Goal: Task Accomplishment & Management: Use online tool/utility

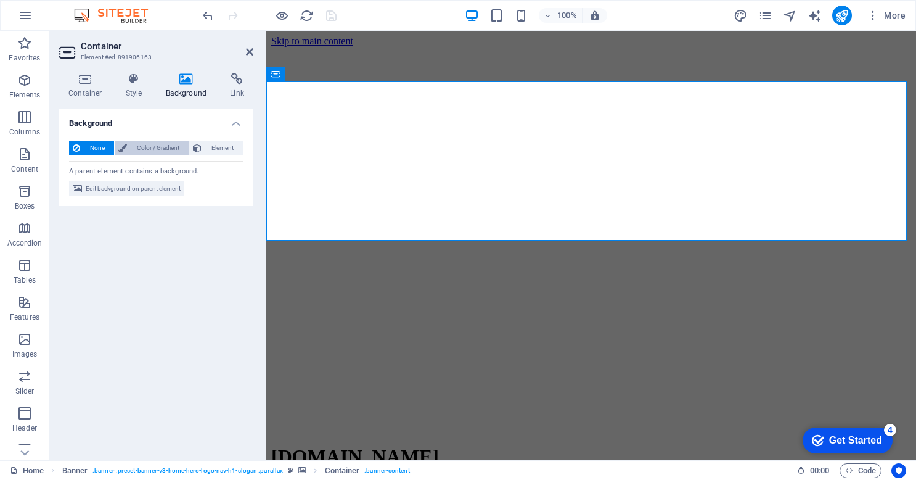
click at [150, 146] on span "Color / Gradient" at bounding box center [158, 148] width 54 height 15
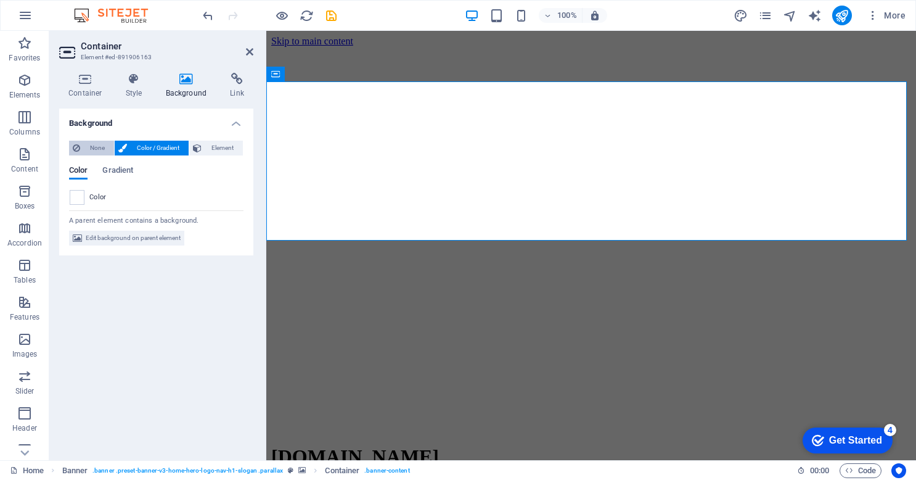
click at [92, 147] on span "None" at bounding box center [97, 148] width 27 height 15
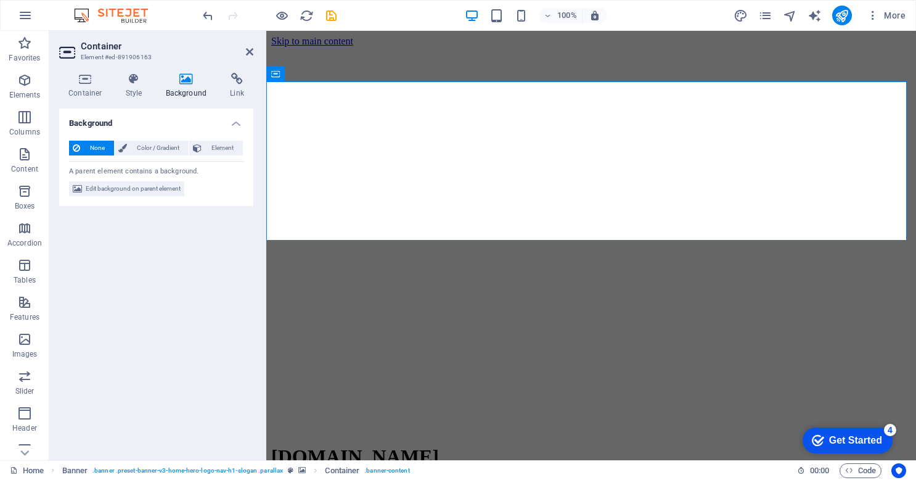
click at [372, 47] on figure at bounding box center [591, 47] width 640 height 0
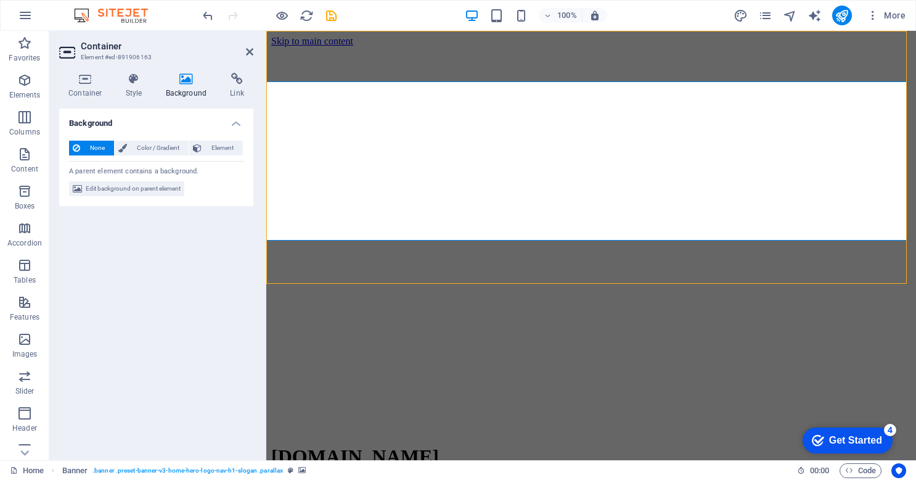
click at [372, 47] on figure at bounding box center [591, 47] width 640 height 0
select select "vh"
select select "header"
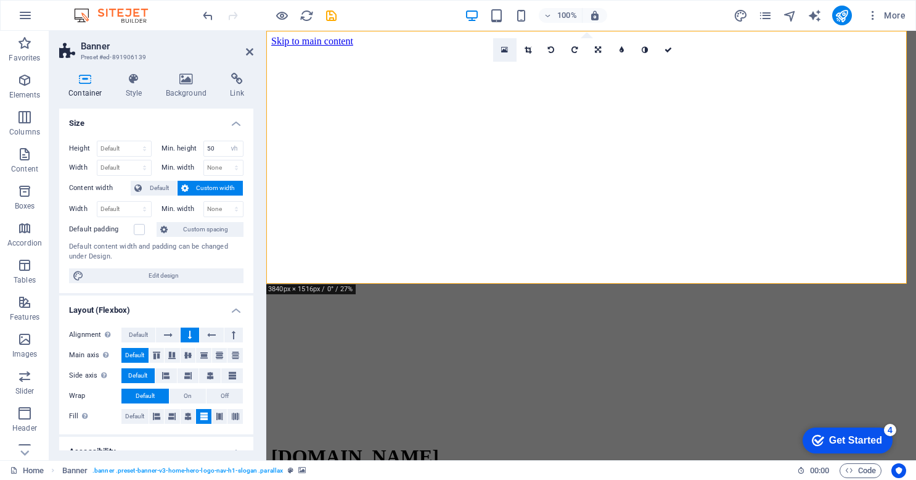
click at [506, 47] on icon at bounding box center [504, 50] width 7 height 9
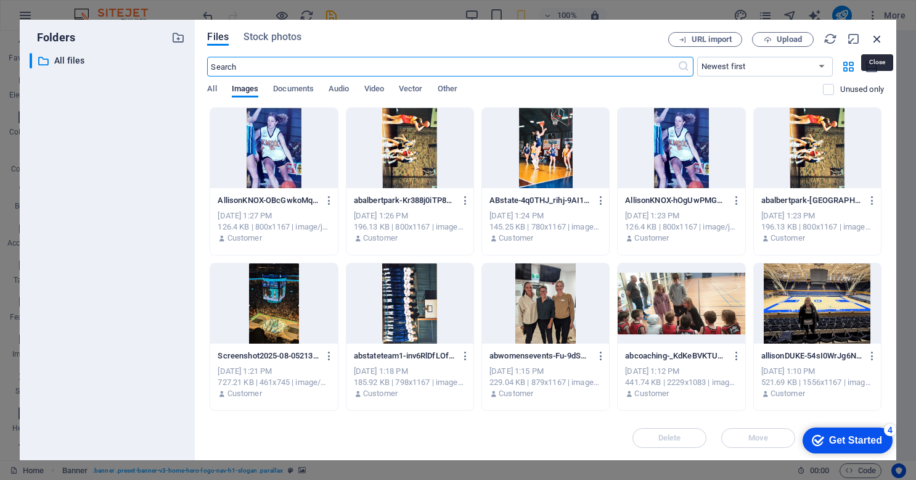
click at [876, 36] on icon "button" at bounding box center [877, 39] width 14 height 14
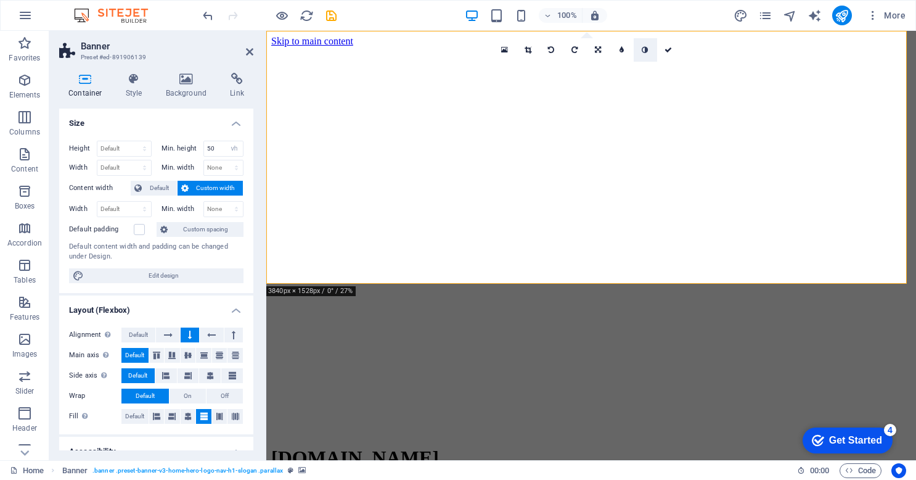
click at [647, 47] on icon at bounding box center [645, 49] width 6 height 7
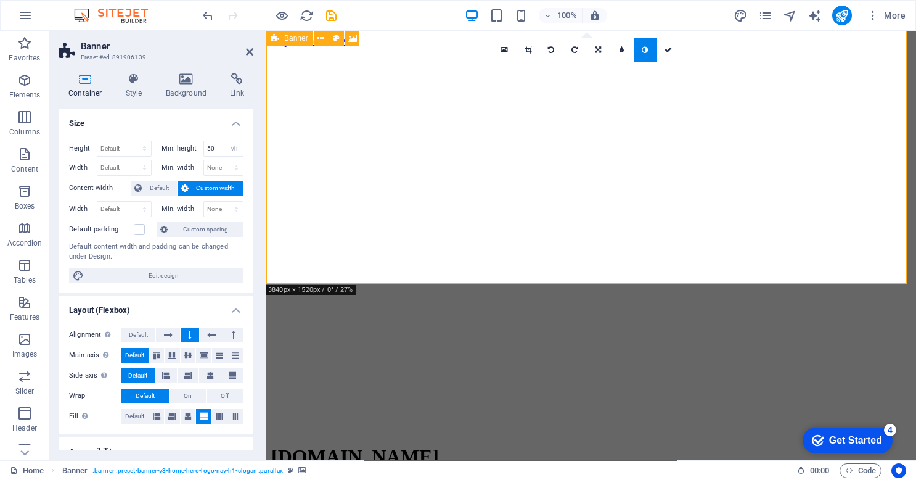
click at [279, 38] on icon at bounding box center [275, 38] width 8 height 15
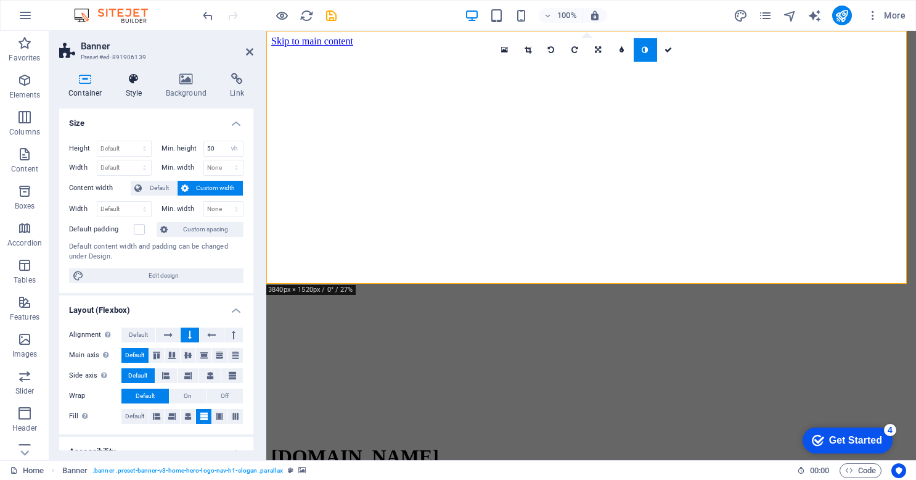
click at [133, 80] on icon at bounding box center [134, 79] width 35 height 12
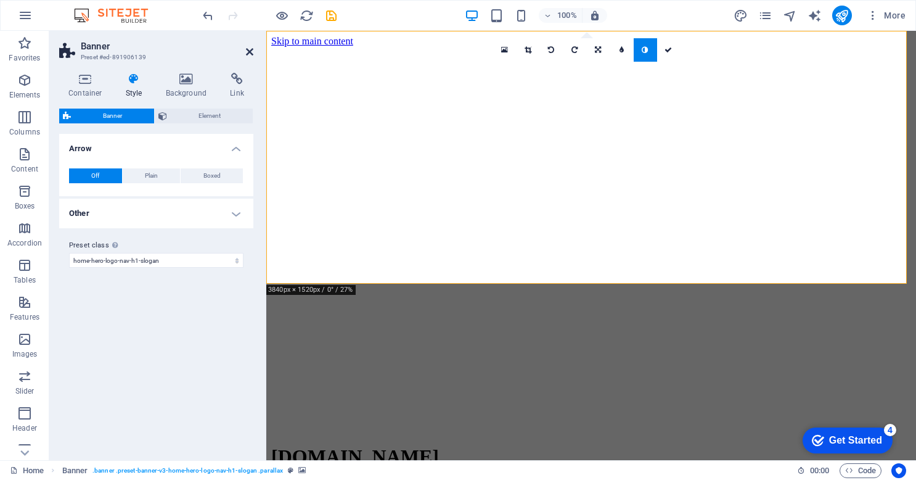
click at [246, 52] on icon at bounding box center [249, 52] width 7 height 10
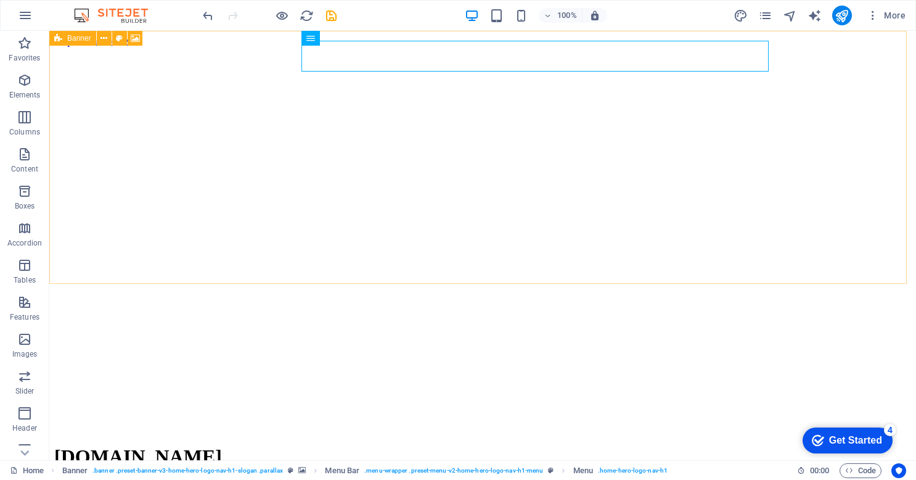
click at [60, 39] on icon at bounding box center [58, 38] width 8 height 15
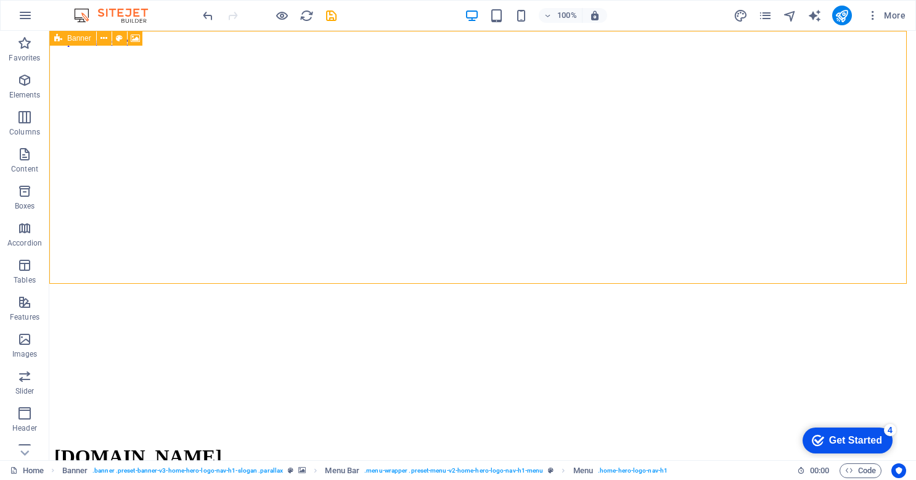
click at [60, 39] on icon at bounding box center [58, 38] width 8 height 15
select select "preset-banner-v3-home-hero-logo-nav-h1-slogan"
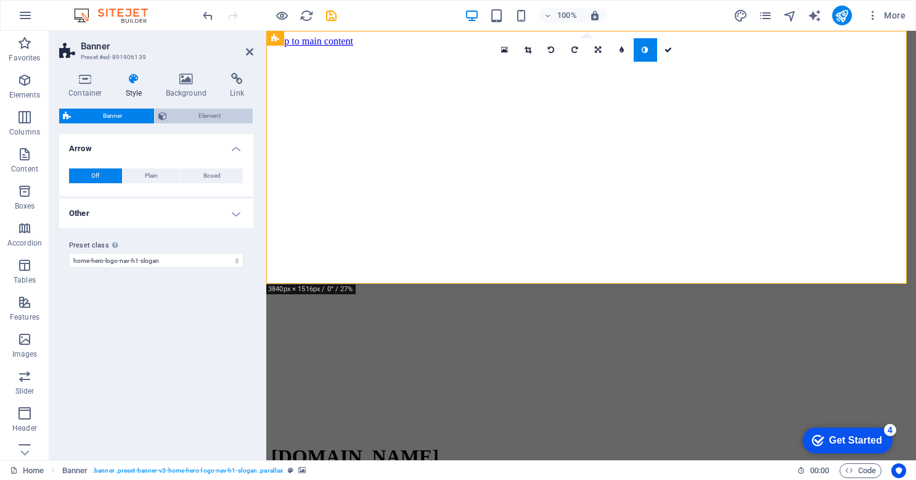
click at [202, 111] on span "Element" at bounding box center [210, 116] width 79 height 15
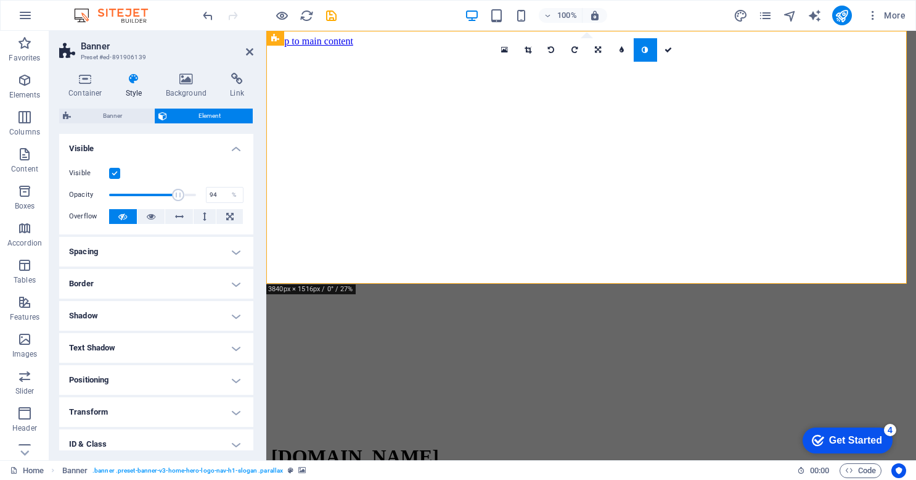
type input "100"
drag, startPoint x: 192, startPoint y: 193, endPoint x: 205, endPoint y: 199, distance: 14.3
click at [205, 199] on div "Opacity 100 %" at bounding box center [156, 195] width 174 height 18
click at [110, 115] on span "Banner" at bounding box center [113, 116] width 76 height 15
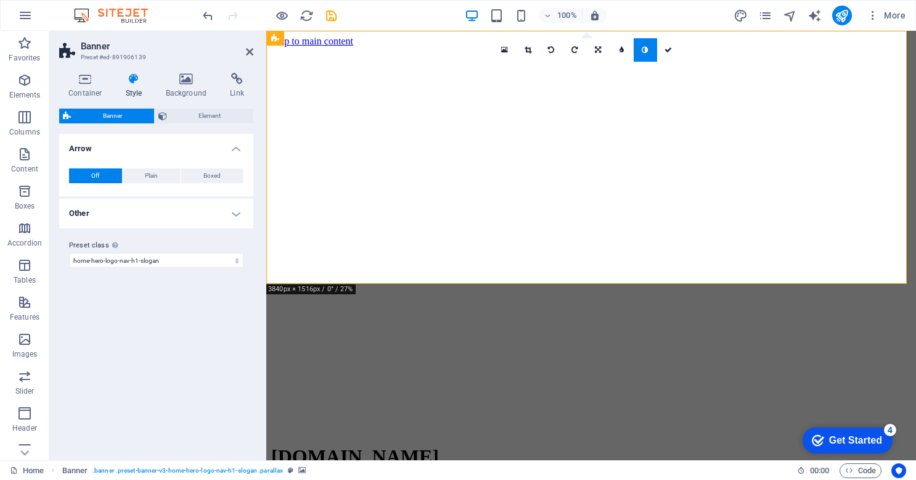
click at [816, 440] on icon "Get Started 4 items remaining, 20% complete" at bounding box center [818, 440] width 12 height 11
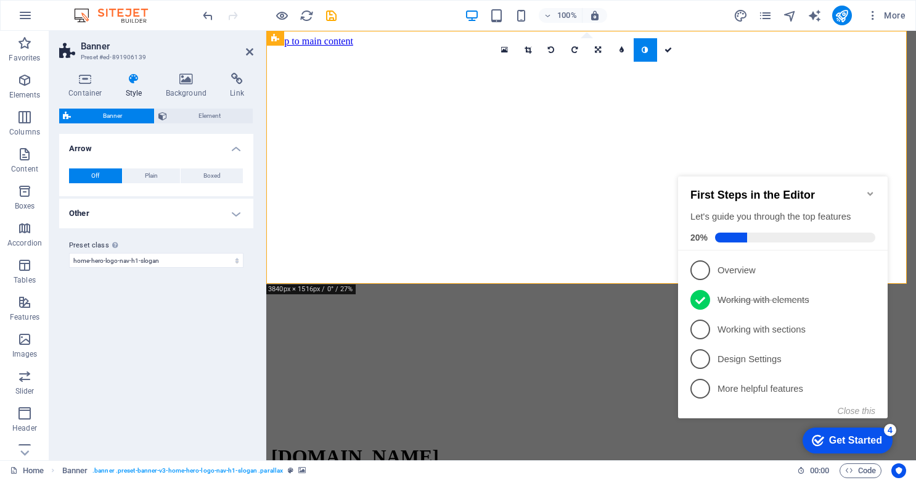
click at [816, 440] on icon "Get Started 4 items remaining, 20% complete" at bounding box center [818, 440] width 12 height 11
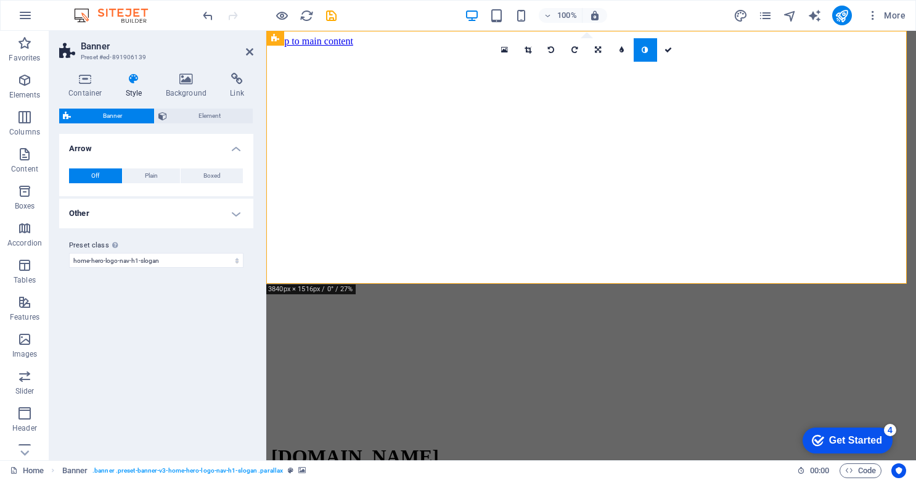
click at [896, 436] on div "4" at bounding box center [890, 430] width 12 height 12
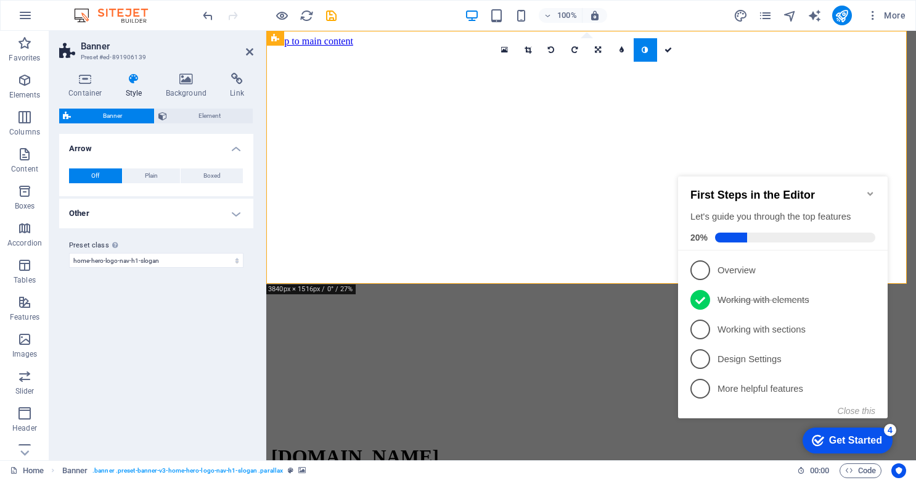
click at [890, 425] on div "4" at bounding box center [890, 430] width 12 height 12
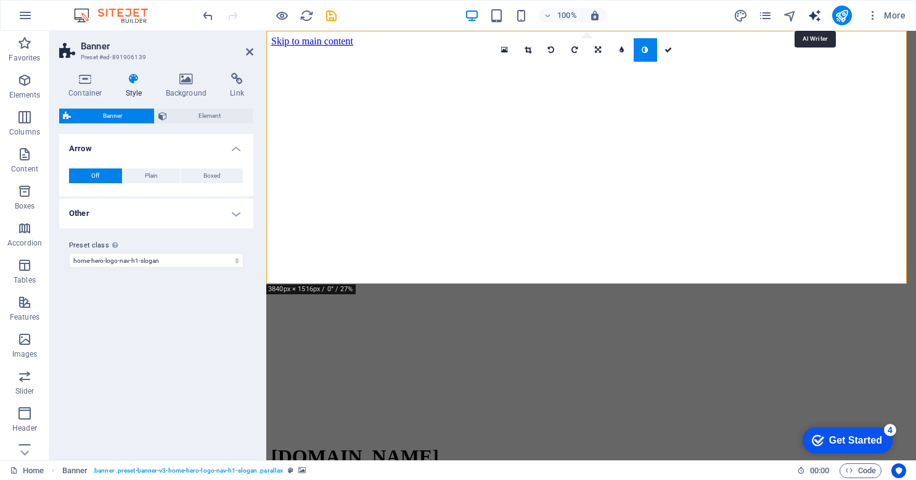
click at [817, 15] on icon "text_generator" at bounding box center [815, 16] width 14 height 14
select select "English"
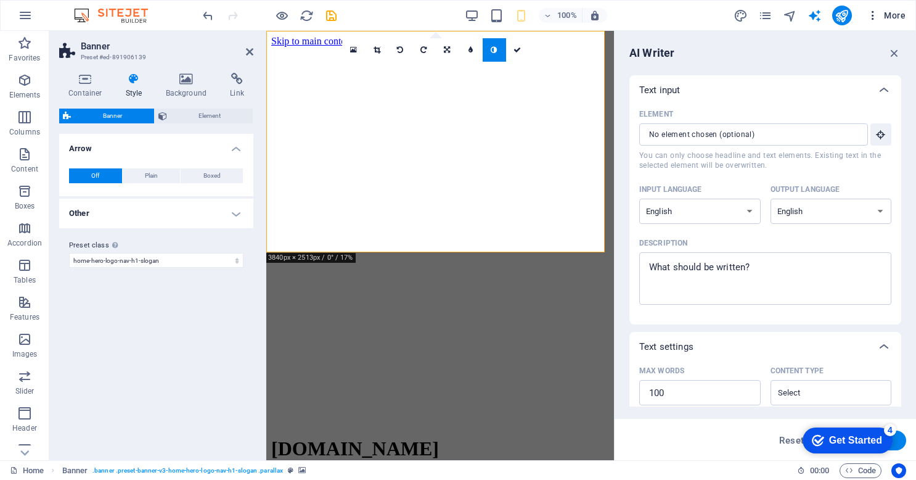
click at [888, 14] on span "More" at bounding box center [886, 15] width 39 height 12
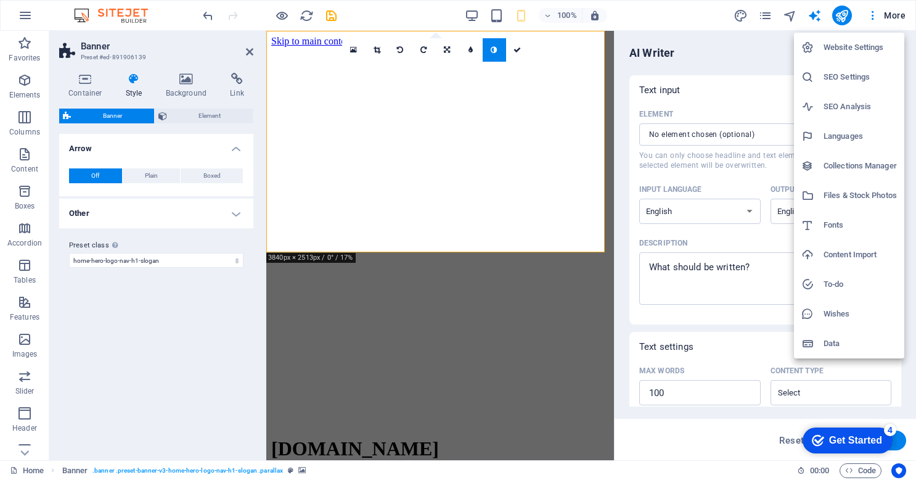
click at [744, 15] on div at bounding box center [458, 240] width 916 height 480
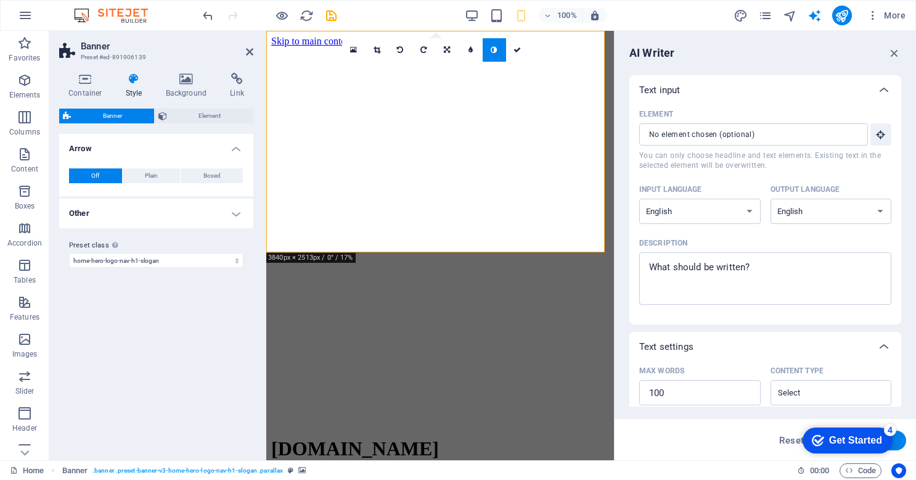
click at [742, 13] on icon "design" at bounding box center [741, 16] width 14 height 14
select select "px"
select select "200"
select select "px"
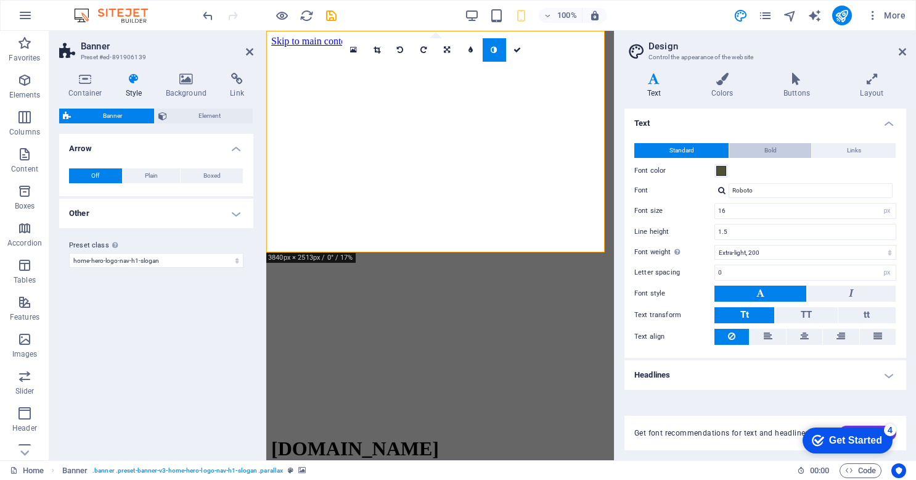
click at [761, 149] on button "Bold" at bounding box center [770, 150] width 82 height 15
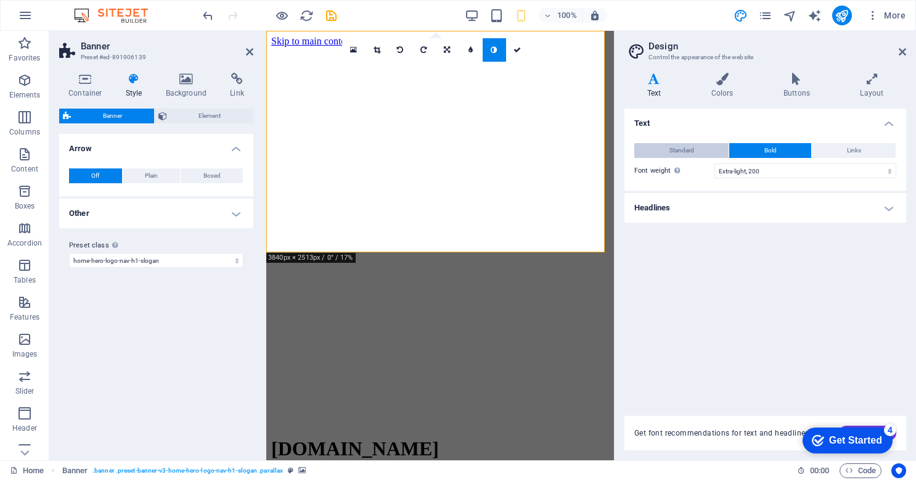
click at [696, 147] on button "Standard" at bounding box center [681, 150] width 94 height 15
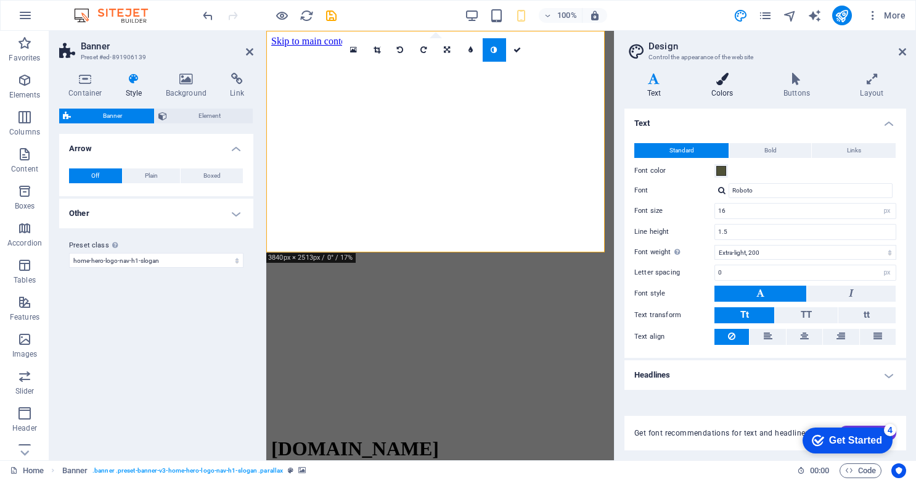
click at [721, 73] on icon at bounding box center [722, 79] width 67 height 12
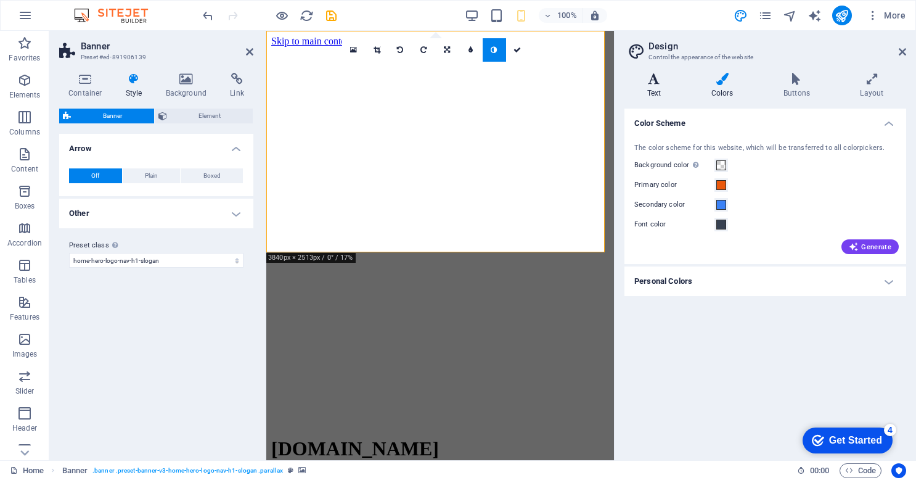
click at [654, 82] on icon at bounding box center [654, 79] width 59 height 12
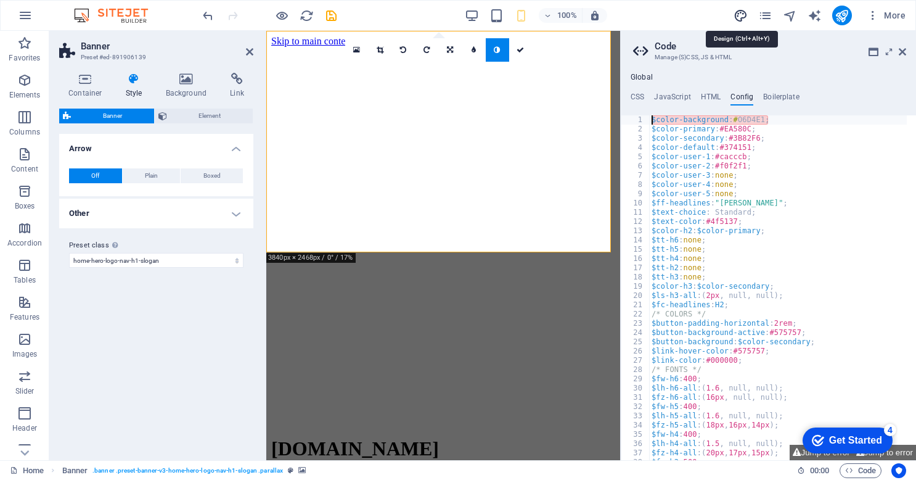
click at [740, 11] on icon "design" at bounding box center [741, 16] width 14 height 14
select select "px"
select select "200"
select select "px"
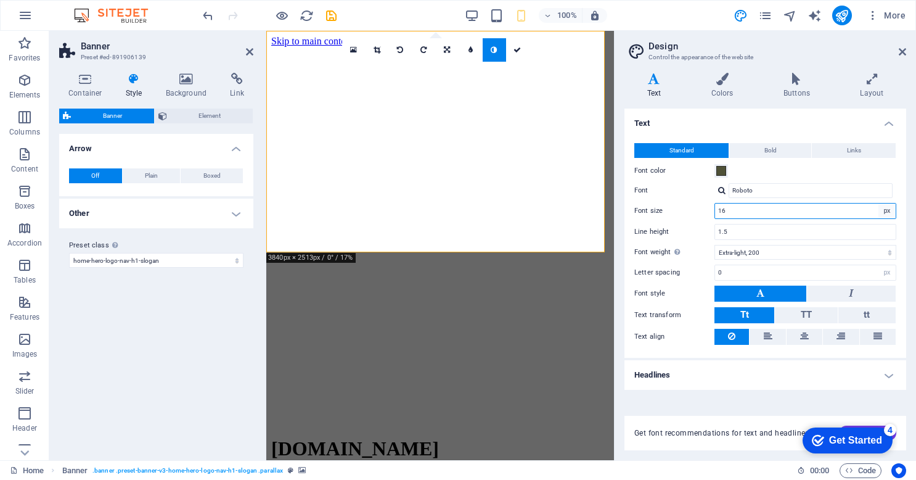
click at [882, 210] on select "rem px" at bounding box center [887, 210] width 17 height 15
click at [740, 209] on input "16" at bounding box center [805, 210] width 181 height 15
drag, startPoint x: 740, startPoint y: 209, endPoint x: 694, endPoint y: 210, distance: 46.3
click at [716, 209] on input "16" at bounding box center [805, 210] width 181 height 15
type input "18"
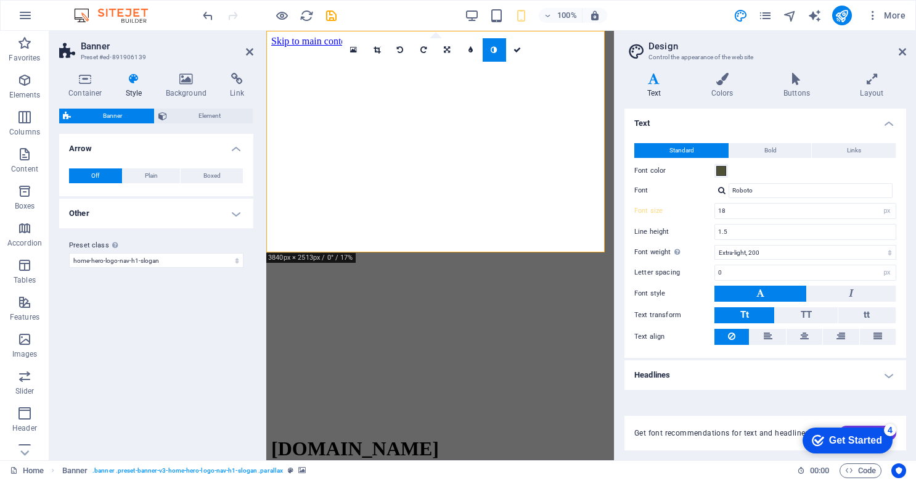
click at [801, 179] on div "Standard Bold Links Font color Font Roboto Font size 18 rem px Line height 1.5 …" at bounding box center [765, 244] width 287 height 227
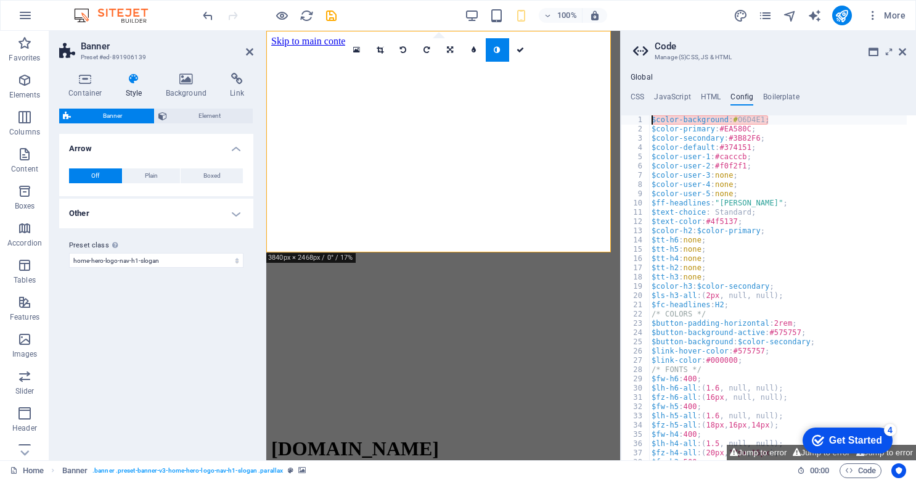
click at [906, 47] on aside "Code Manage (S)CSS, JS & HTML Global CSS JavaScript HTML Config Boilerplate XXX…" at bounding box center [768, 245] width 296 height 429
click at [901, 50] on icon at bounding box center [902, 52] width 7 height 10
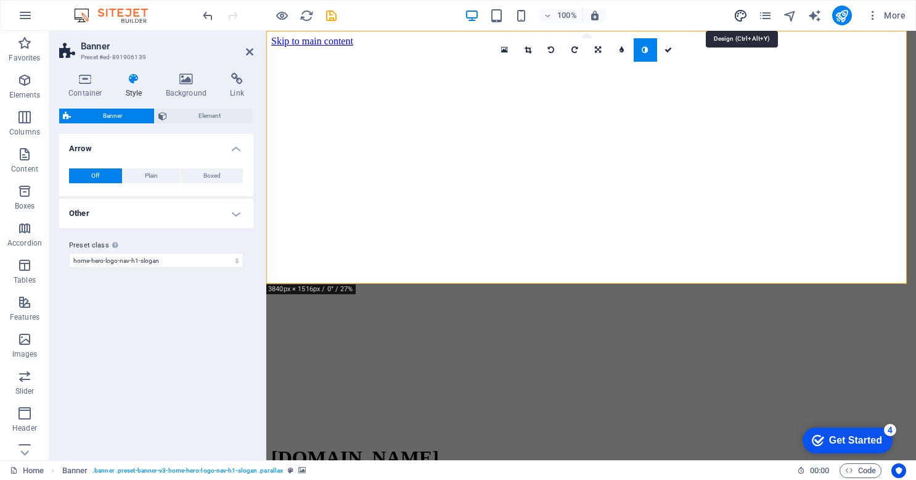
click at [738, 12] on icon "design" at bounding box center [741, 16] width 14 height 14
select select "px"
select select "200"
select select "px"
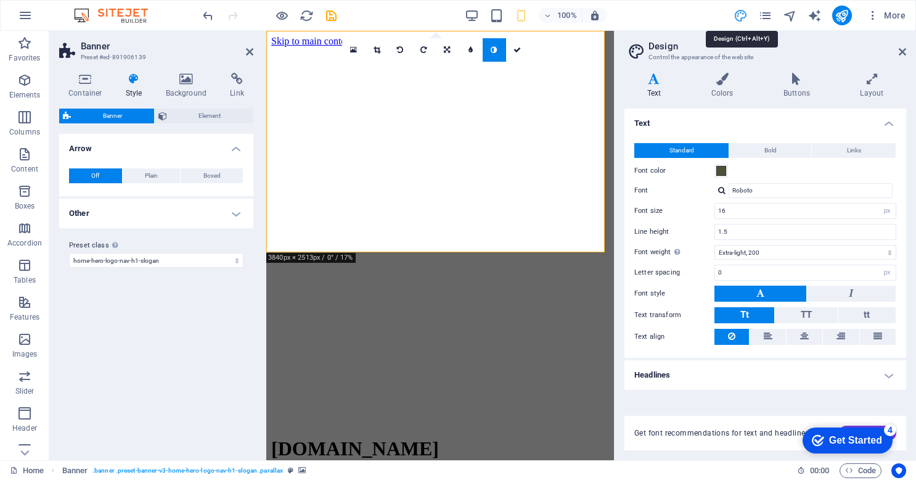
type input "18"
click at [790, 369] on h4 "Headlines" at bounding box center [766, 375] width 282 height 30
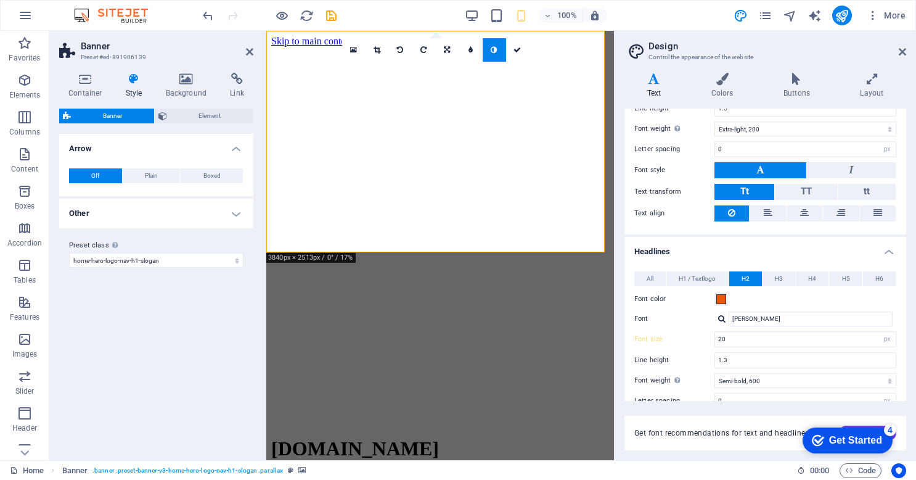
click at [729, 298] on div "Font color" at bounding box center [765, 299] width 262 height 15
click at [727, 295] on button "Font color" at bounding box center [722, 299] width 14 height 14
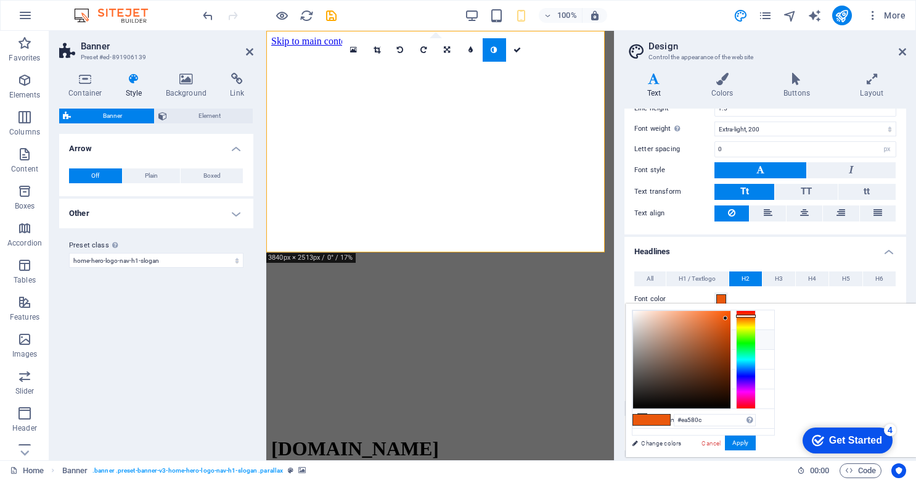
click at [694, 253] on h4 "Headlines" at bounding box center [766, 248] width 282 height 22
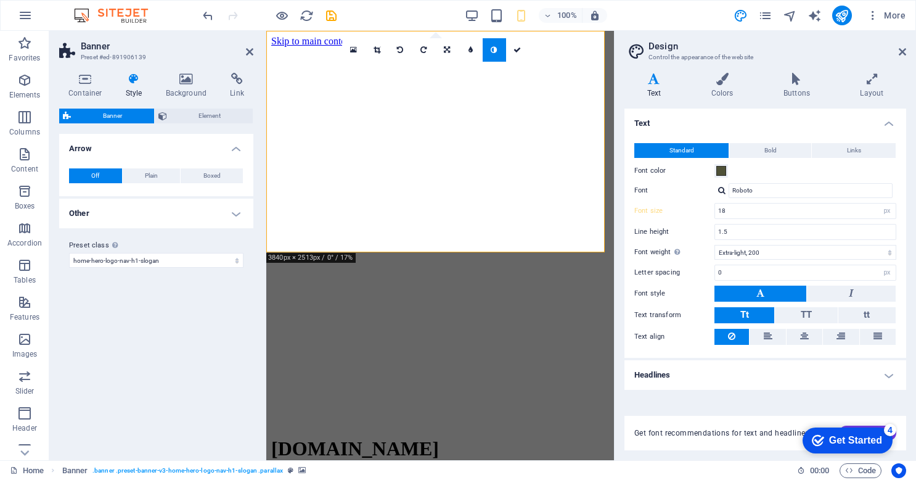
click at [697, 373] on h4 "Headlines" at bounding box center [766, 375] width 282 height 30
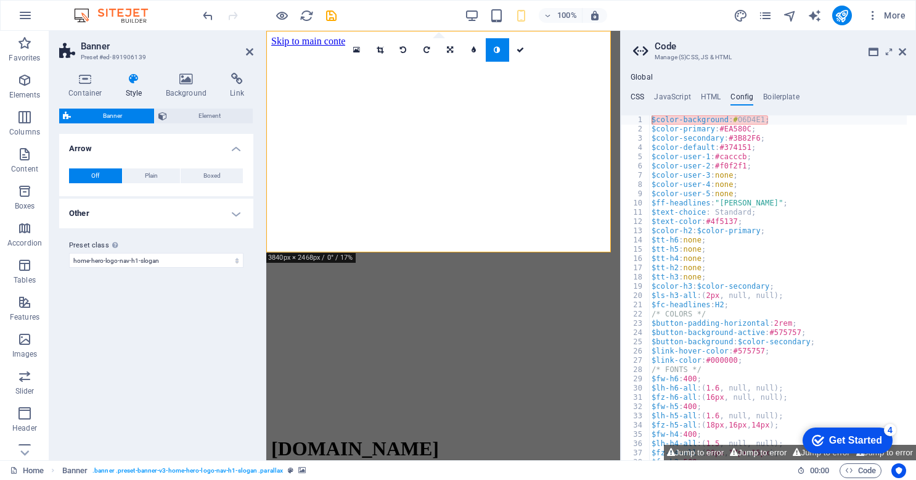
click at [641, 97] on h4 "CSS" at bounding box center [638, 99] width 14 height 14
type textarea "/* Custom */"
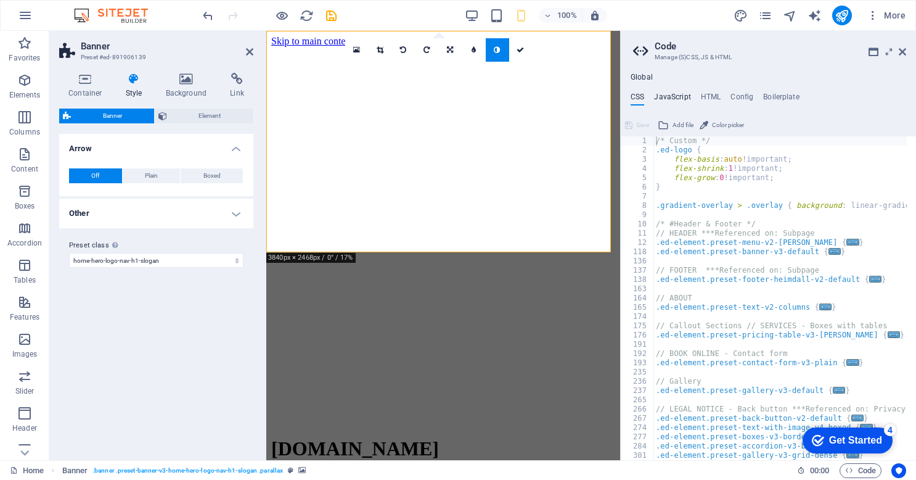
click at [668, 95] on h4 "JavaScript" at bounding box center [672, 99] width 36 height 14
type textarea "/* JS for preset "Menu V2" */"
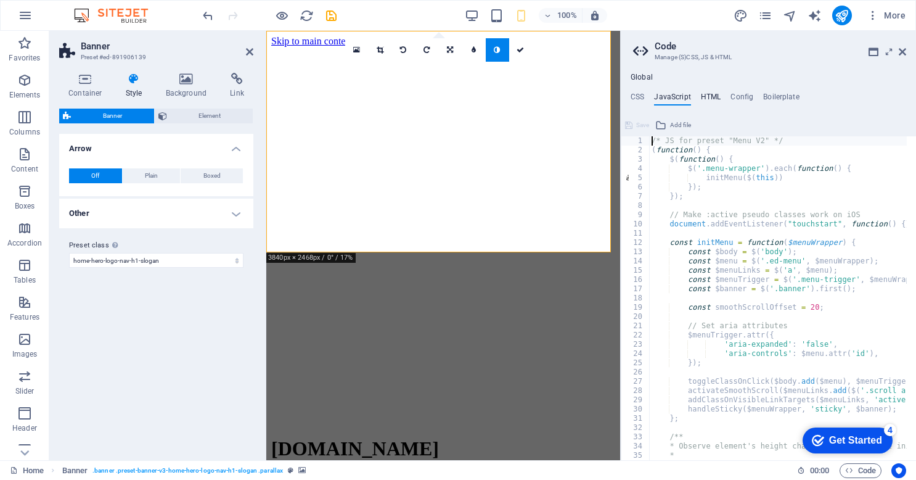
click at [711, 94] on h4 "HTML" at bounding box center [711, 99] width 20 height 14
type textarea "<a href="#main-content" class="wv-link-content button">Skip to main content</a>"
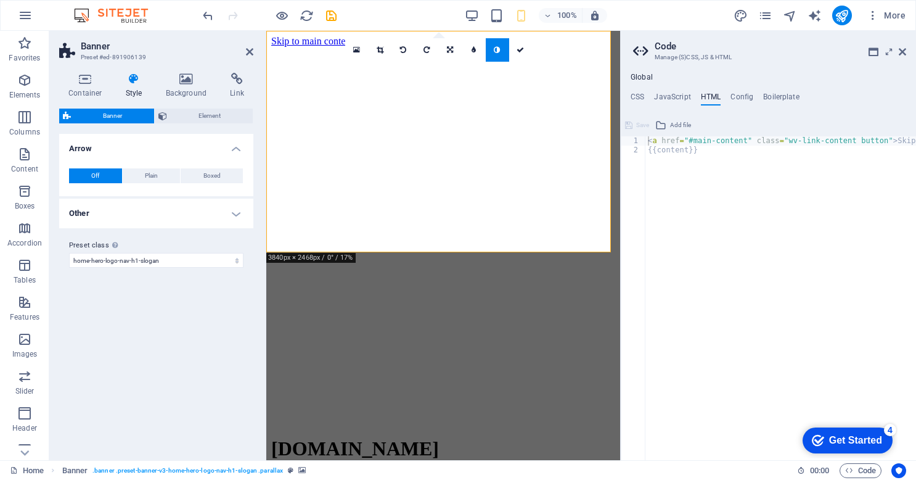
click at [757, 97] on ul "CSS JavaScript HTML Config Boilerplate" at bounding box center [768, 99] width 295 height 14
click at [776, 95] on h4 "Boilerplate" at bounding box center [781, 99] width 36 height 14
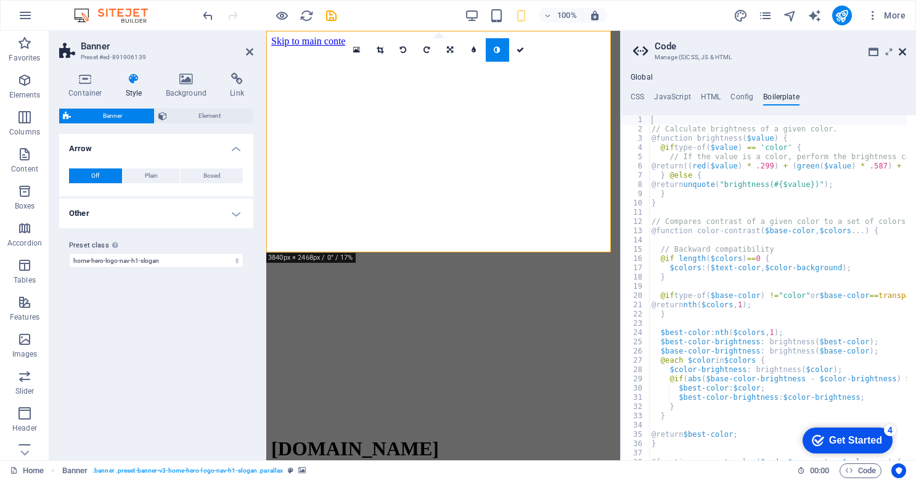
click at [900, 49] on icon at bounding box center [902, 52] width 7 height 10
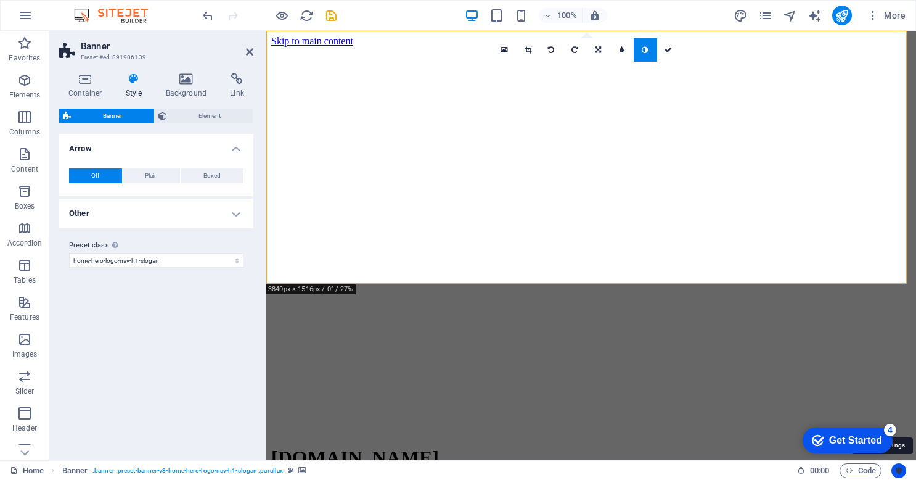
click at [895, 472] on icon "Usercentrics" at bounding box center [899, 470] width 9 height 9
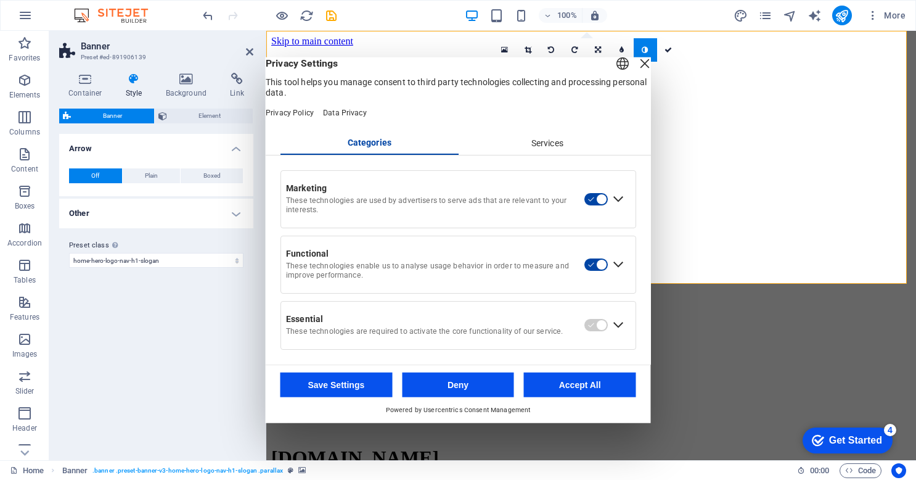
click at [636, 72] on div "Close Layer" at bounding box center [644, 63] width 17 height 17
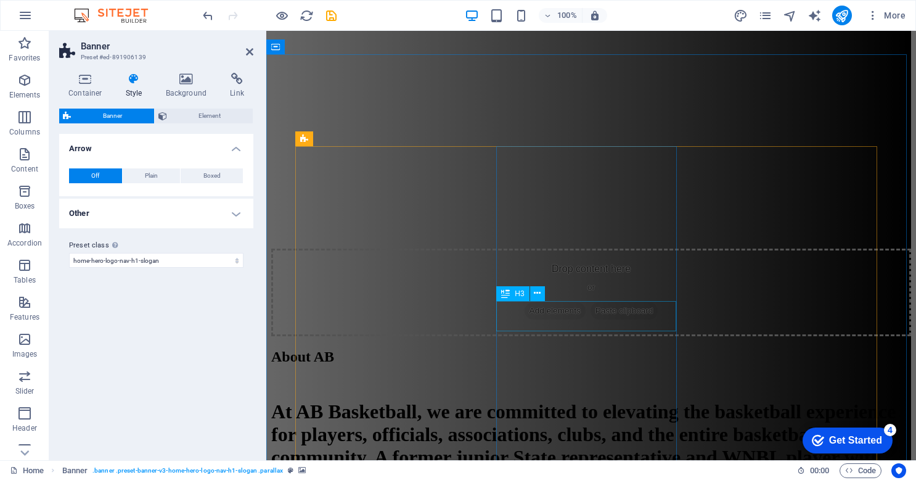
scroll to position [1726, 0]
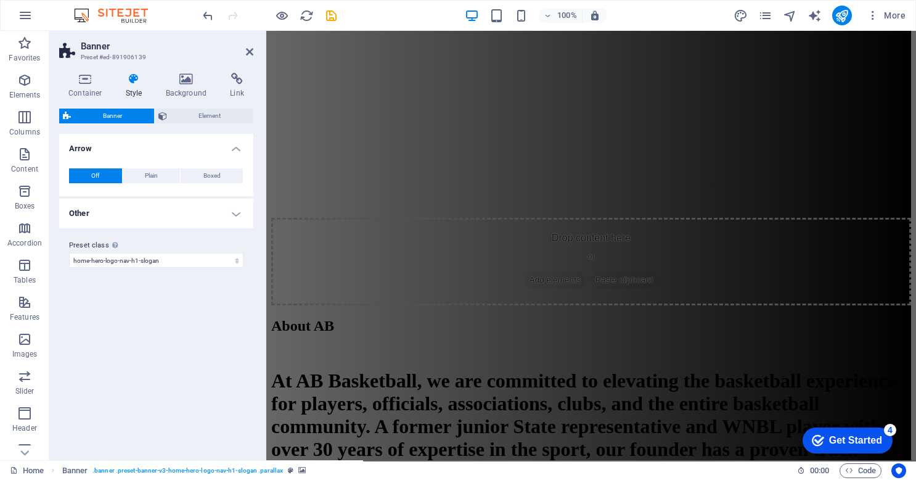
click at [811, 472] on span "00 : 00" at bounding box center [819, 470] width 19 height 15
click at [884, 429] on div "4" at bounding box center [890, 430] width 12 height 12
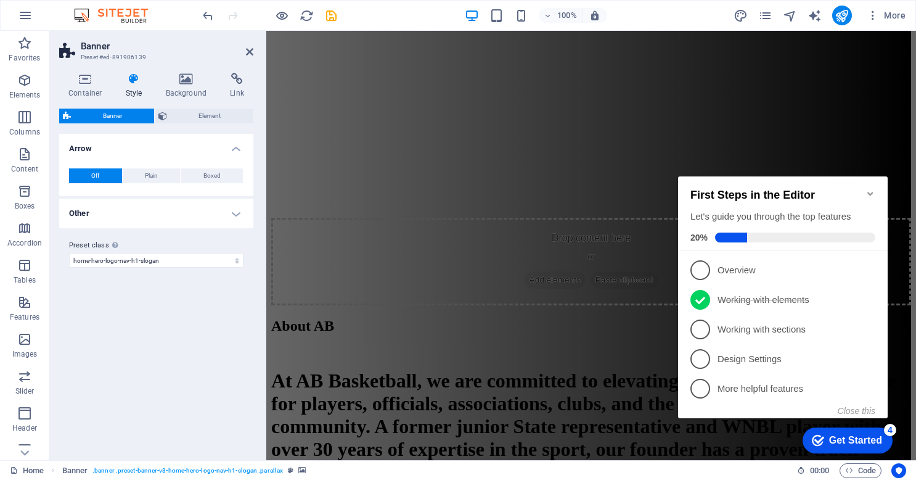
click at [850, 441] on div "Get Started" at bounding box center [855, 440] width 53 height 11
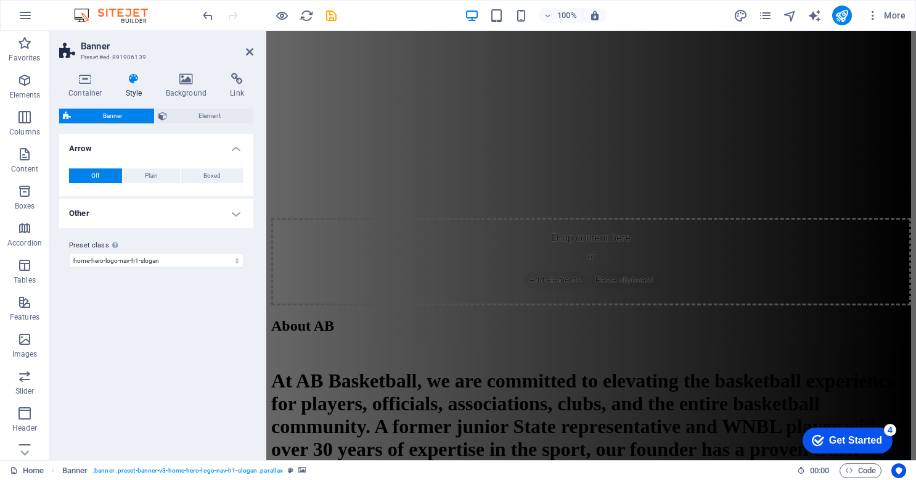
click at [882, 446] on div "Get Started" at bounding box center [855, 440] width 53 height 11
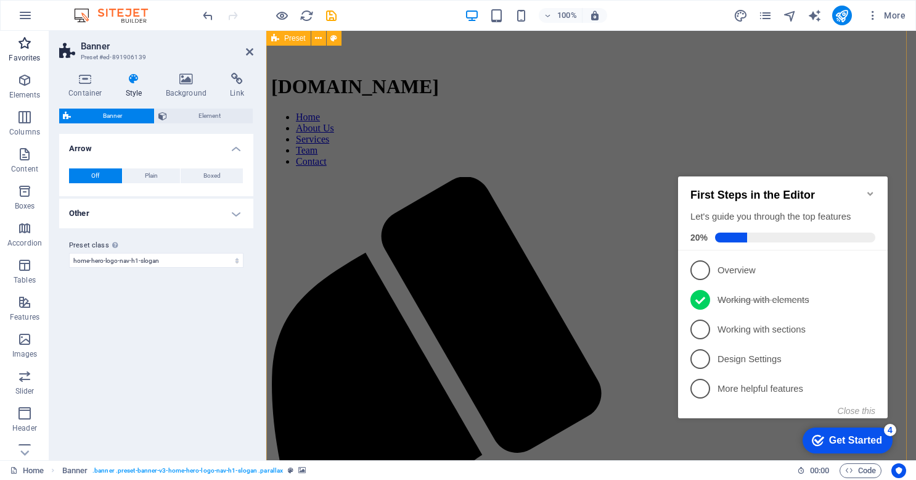
scroll to position [247, 0]
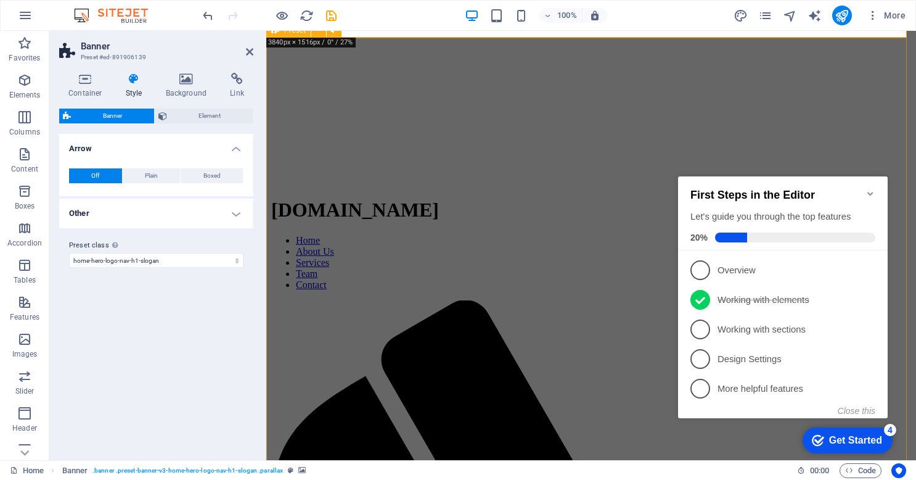
click at [158, 343] on div "Variants Default Arrow Off Plain Boxed Color Hover effect Background Padding 1 …" at bounding box center [156, 292] width 194 height 316
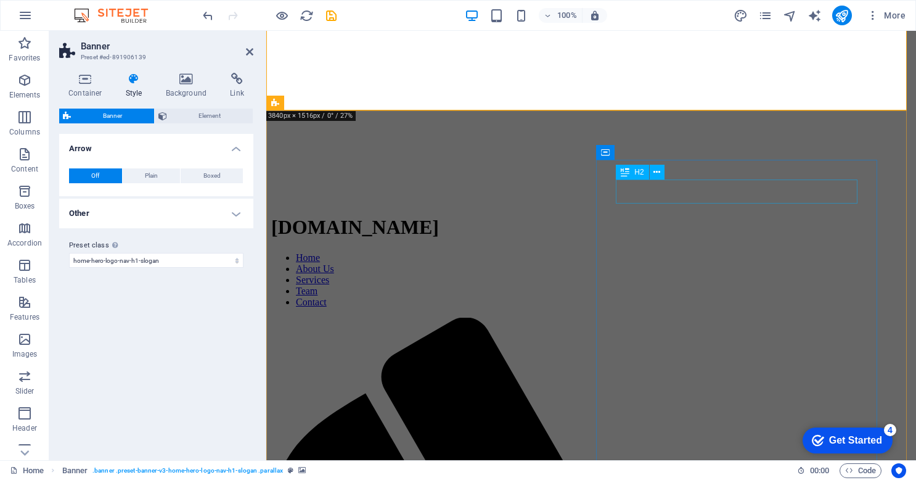
scroll to position [0, 0]
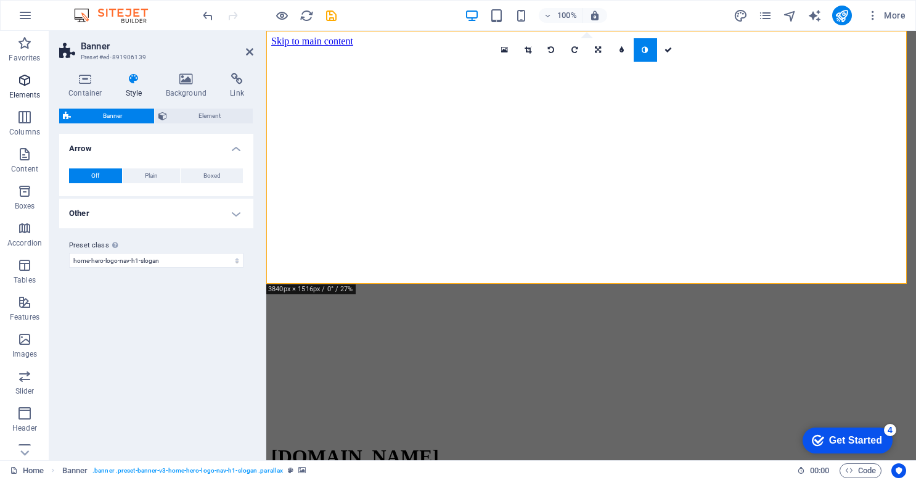
click at [24, 78] on icon "button" at bounding box center [24, 80] width 15 height 15
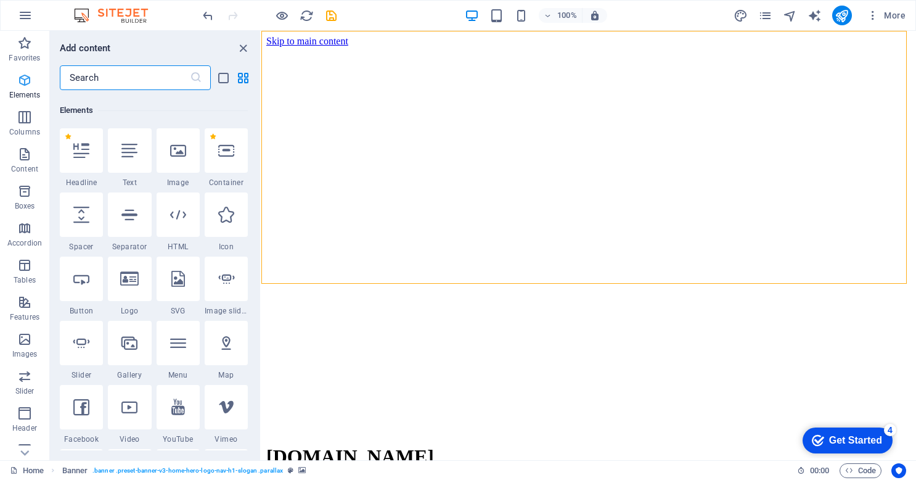
scroll to position [131, 0]
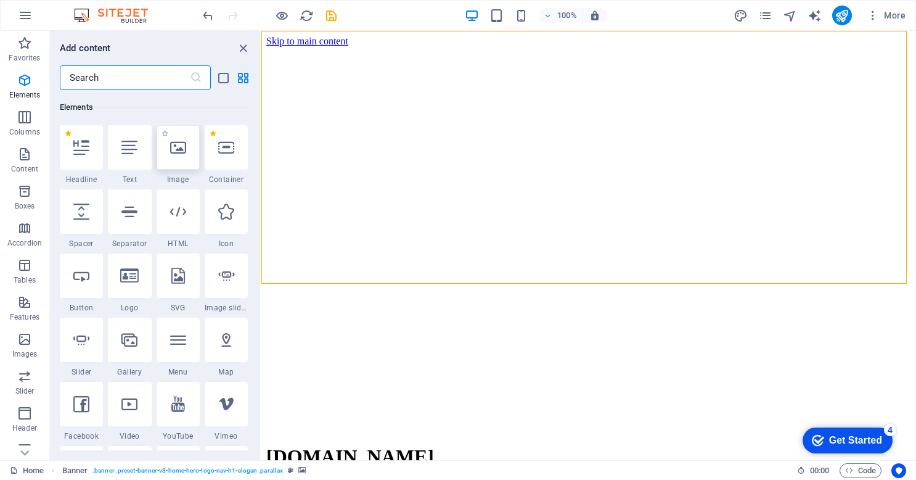
click at [178, 153] on icon at bounding box center [178, 147] width 16 height 16
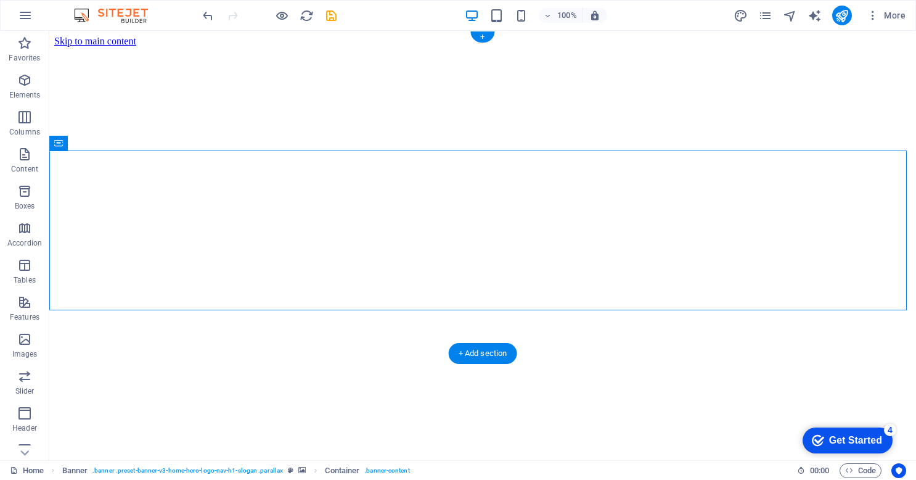
click at [208, 47] on figure at bounding box center [482, 47] width 857 height 0
select select "preset-banner-v3-home-hero-logo-nav-h1-slogan"
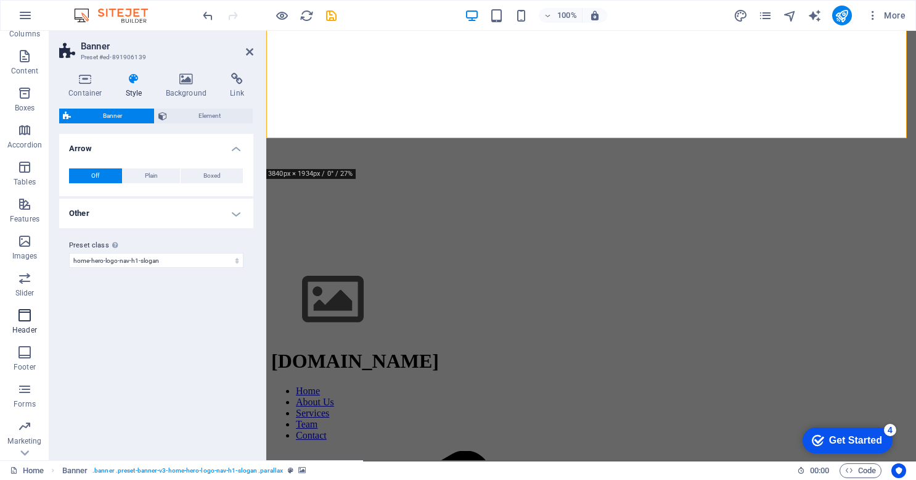
scroll to position [123, 0]
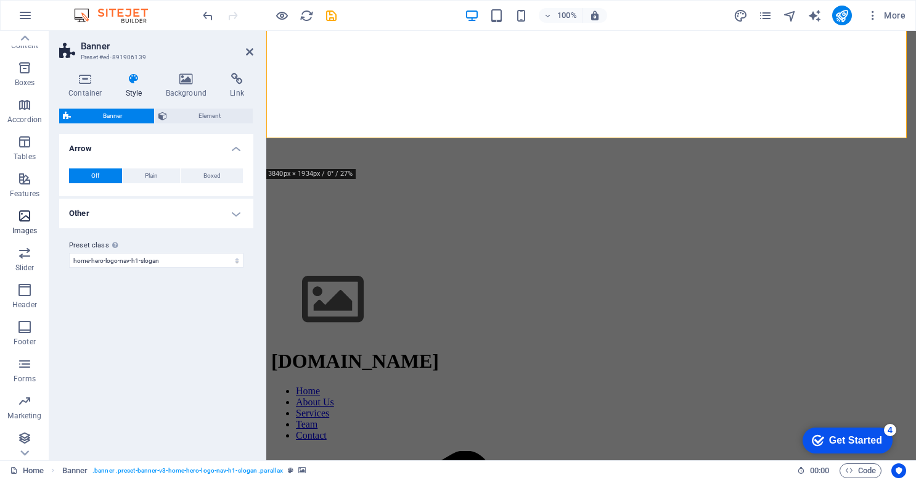
click at [18, 217] on icon "button" at bounding box center [24, 215] width 15 height 15
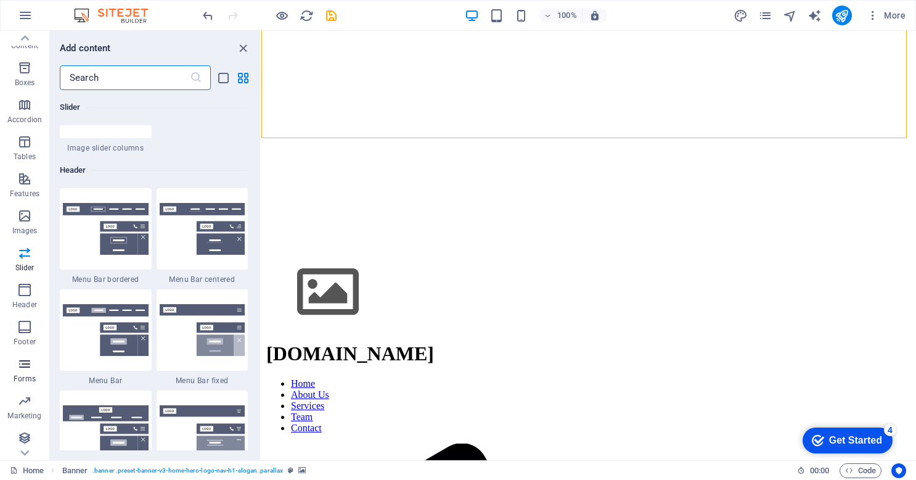
scroll to position [126, 0]
click at [20, 175] on icon "button" at bounding box center [24, 176] width 15 height 15
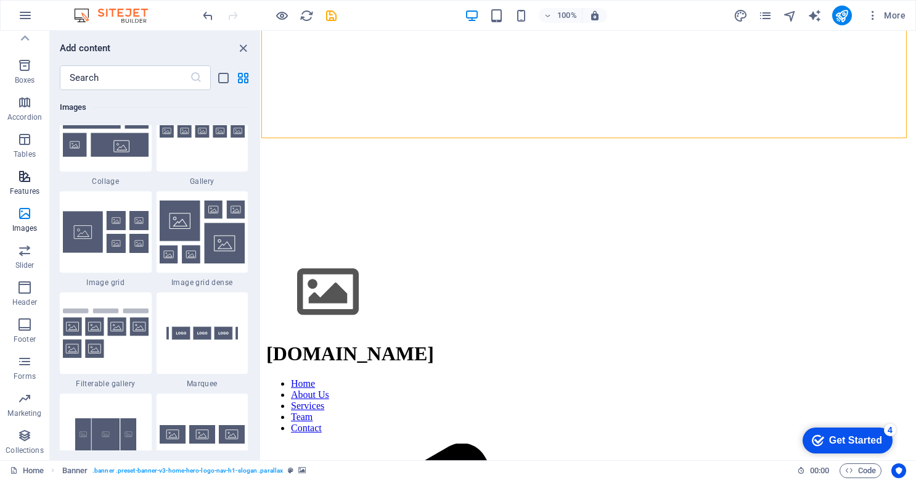
scroll to position [4806, 0]
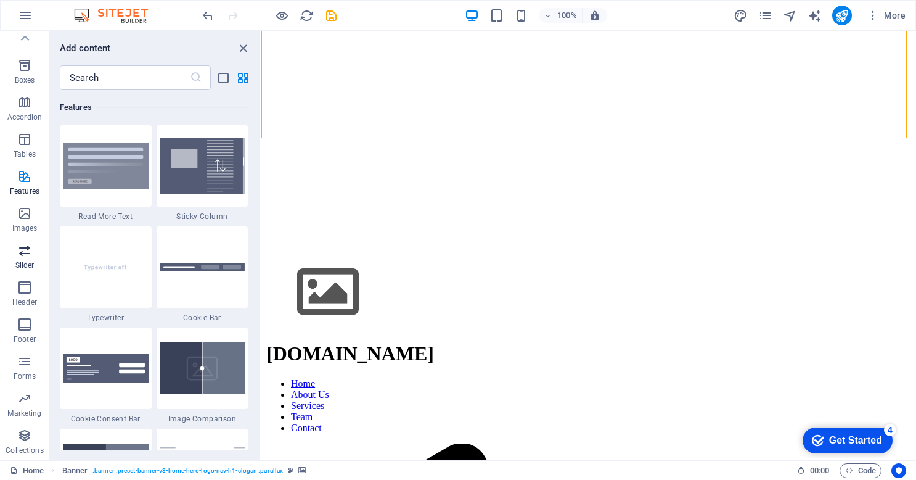
click at [33, 256] on span "Slider" at bounding box center [24, 258] width 49 height 30
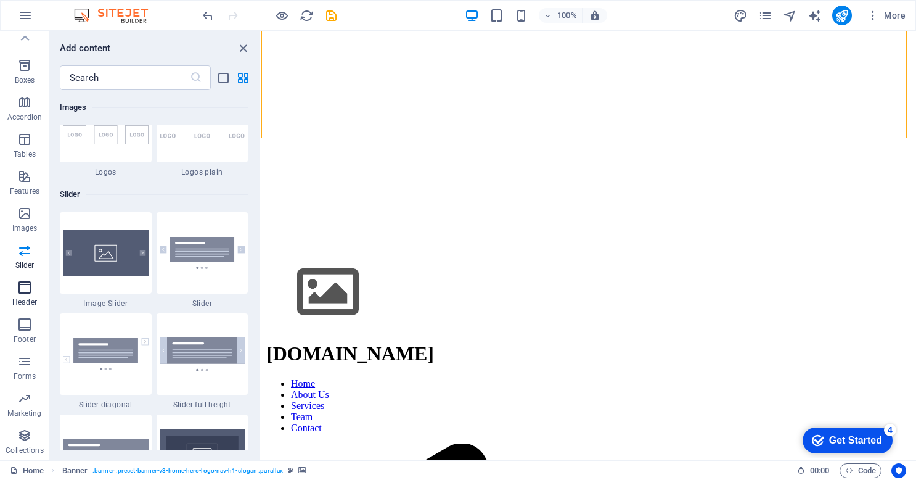
scroll to position [6989, 0]
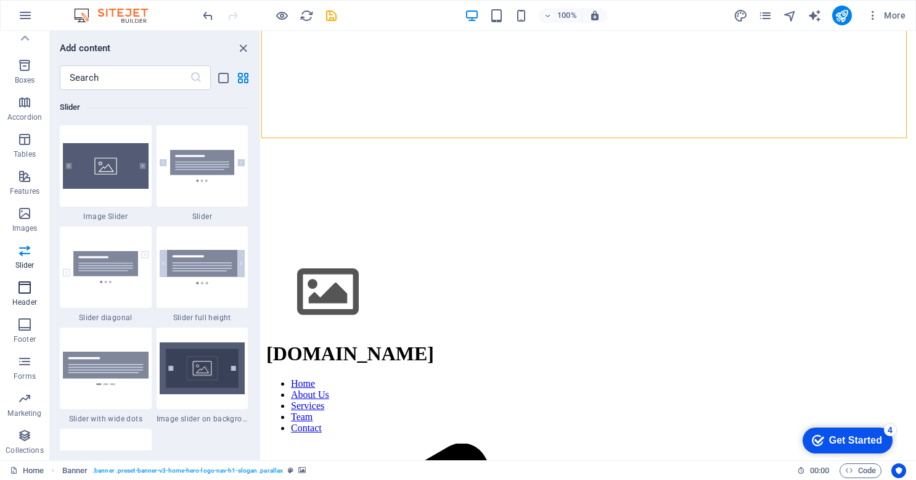
click at [24, 295] on icon "button" at bounding box center [24, 287] width 15 height 15
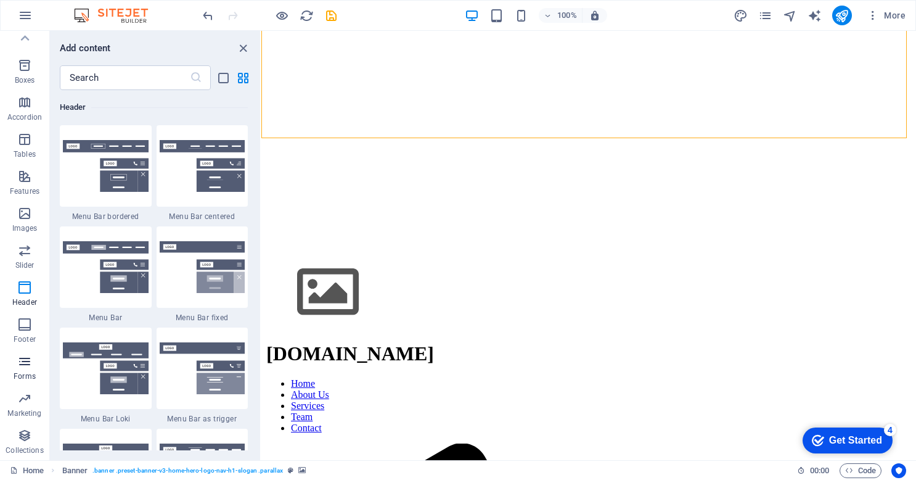
click at [31, 365] on icon "button" at bounding box center [24, 361] width 15 height 15
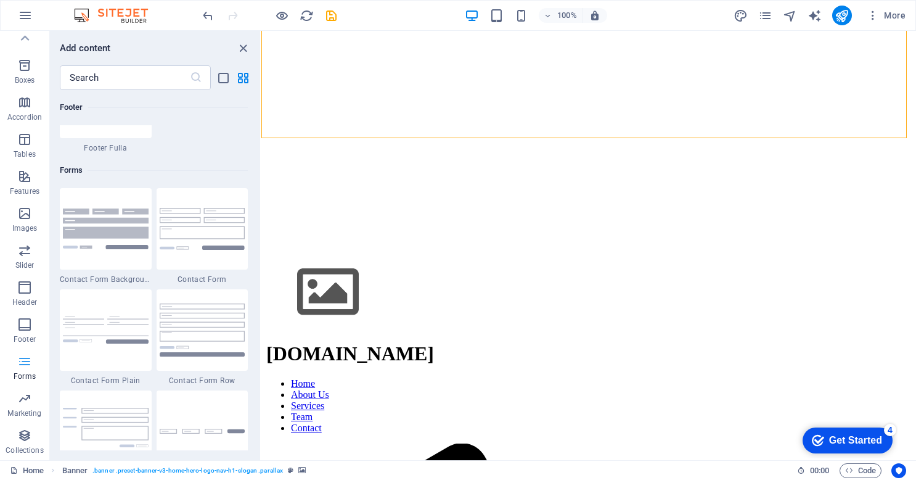
scroll to position [9001, 0]
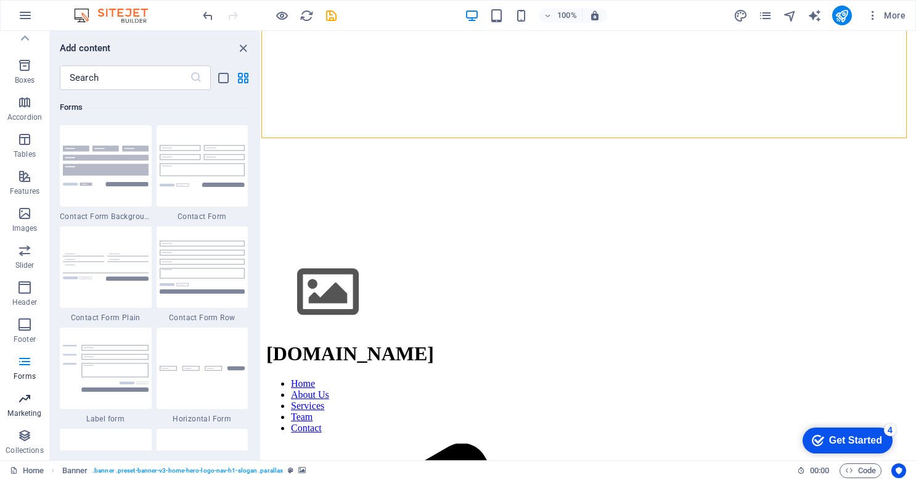
click at [28, 408] on span "Marketing" at bounding box center [24, 406] width 49 height 30
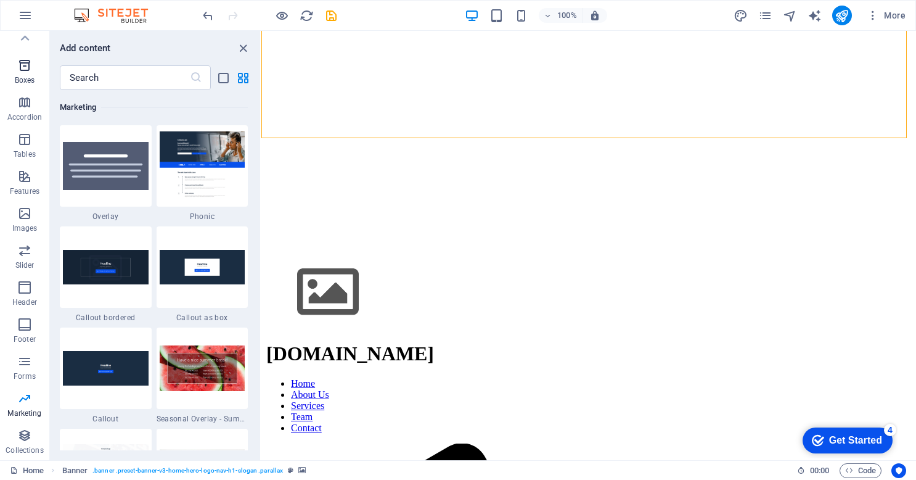
scroll to position [0, 0]
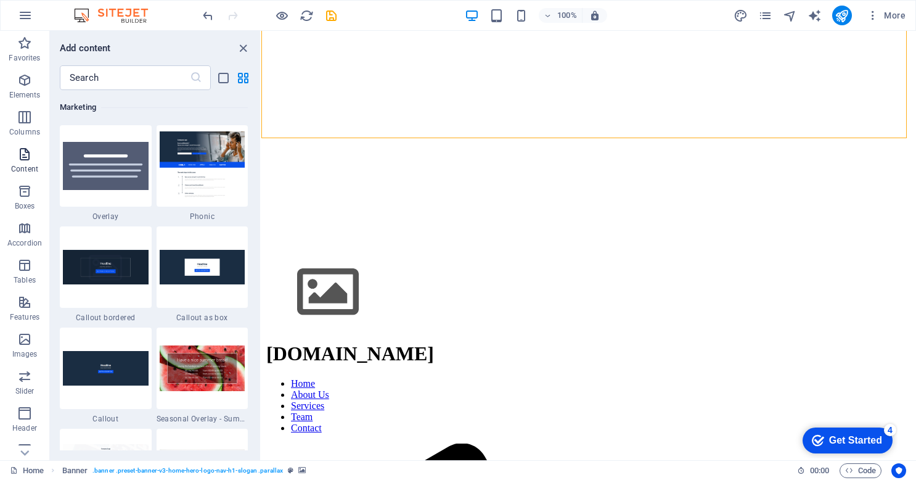
click at [26, 160] on icon "button" at bounding box center [24, 154] width 15 height 15
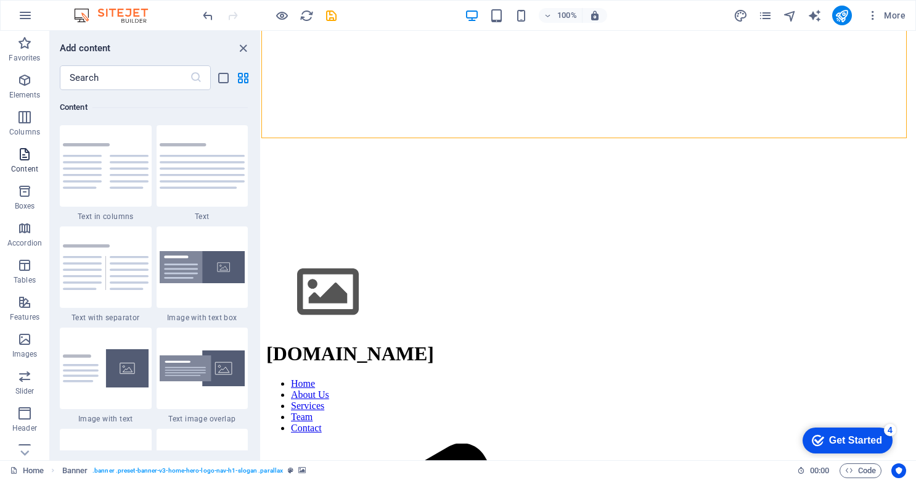
scroll to position [2157, 0]
click at [27, 113] on icon "button" at bounding box center [24, 117] width 15 height 15
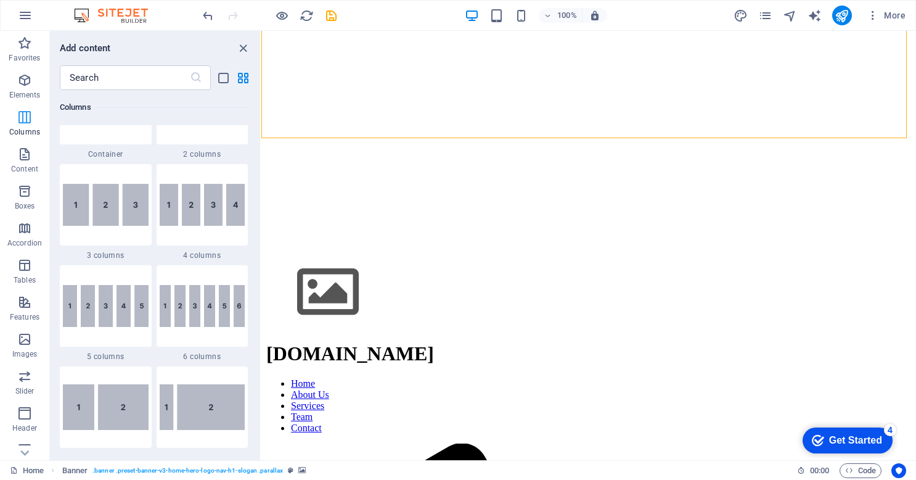
scroll to position [610, 0]
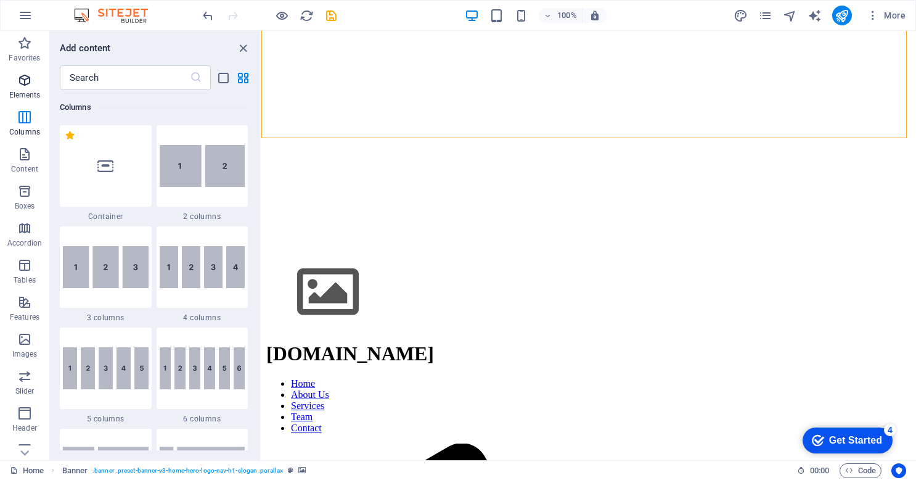
click at [30, 81] on icon "button" at bounding box center [24, 80] width 15 height 15
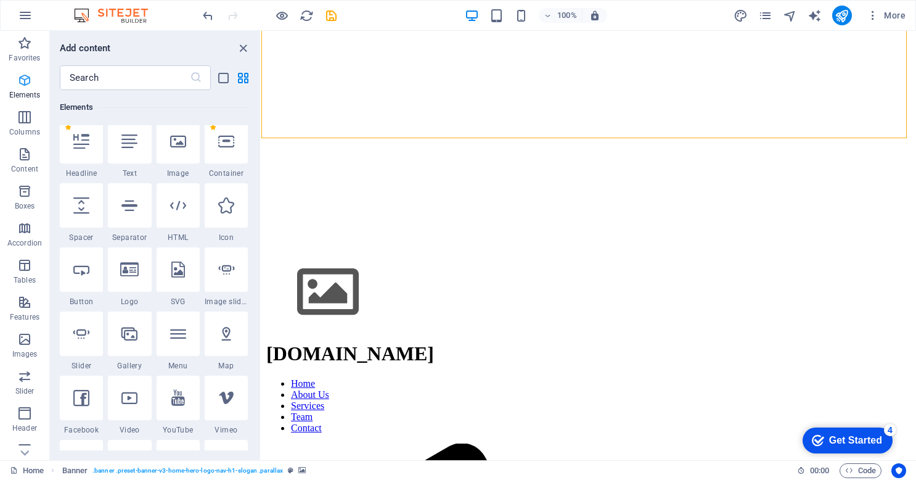
scroll to position [131, 0]
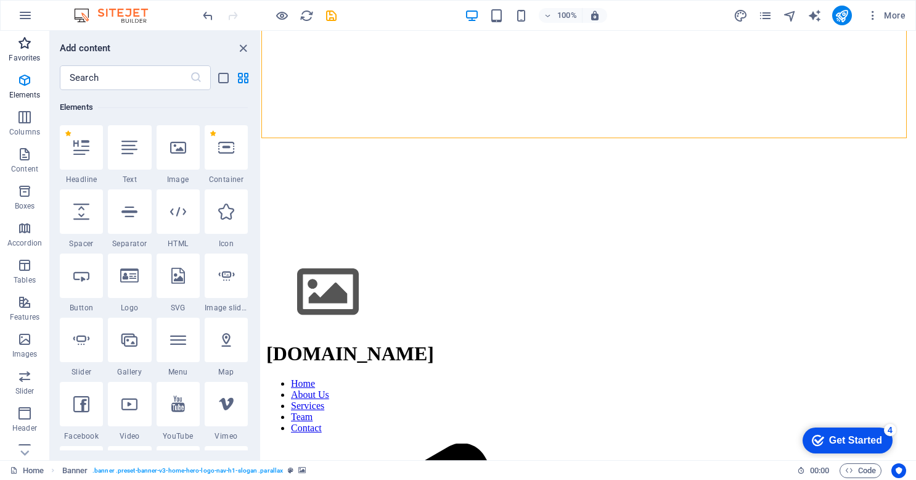
click at [26, 44] on icon "button" at bounding box center [24, 43] width 15 height 15
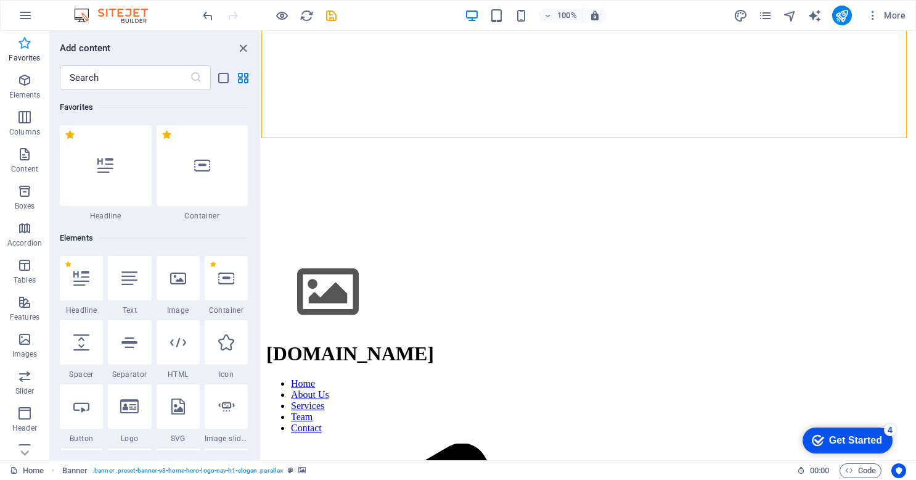
scroll to position [0, 0]
click at [127, 17] on img at bounding box center [117, 15] width 92 height 15
click at [335, 18] on icon "save" at bounding box center [331, 16] width 14 height 14
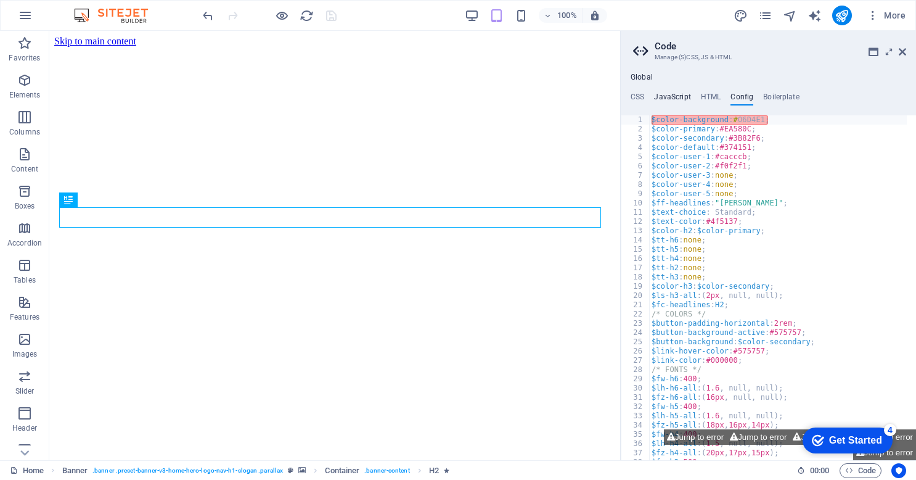
click at [676, 95] on h4 "JavaScript" at bounding box center [672, 99] width 36 height 14
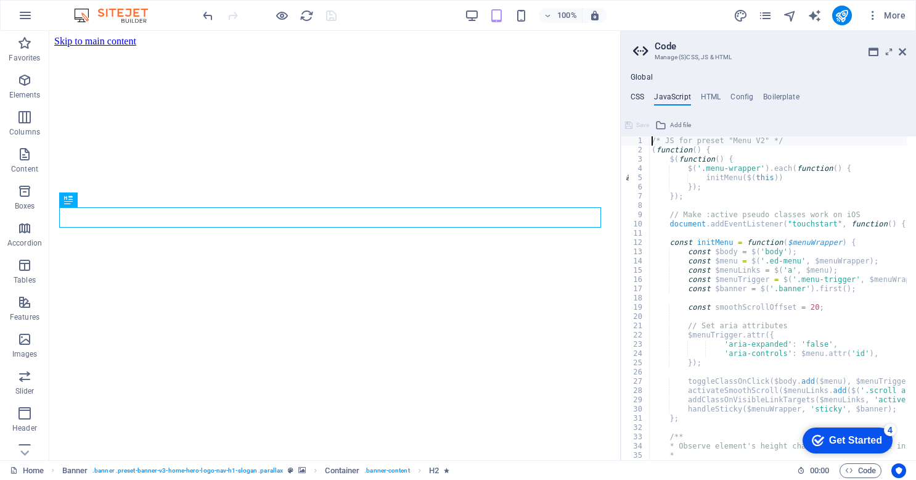
click at [633, 96] on h4 "CSS" at bounding box center [638, 99] width 14 height 14
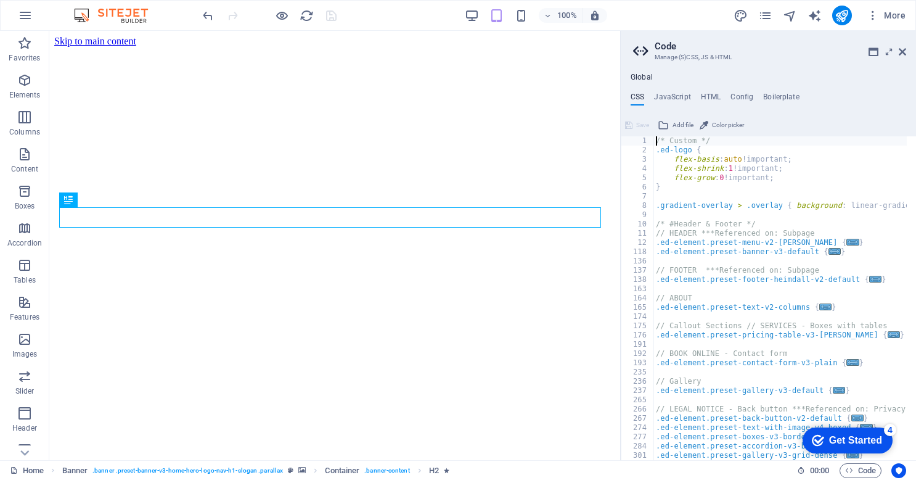
click at [726, 96] on ul "CSS JavaScript HTML Config Boilerplate" at bounding box center [768, 99] width 295 height 14
click at [900, 49] on icon at bounding box center [902, 52] width 7 height 10
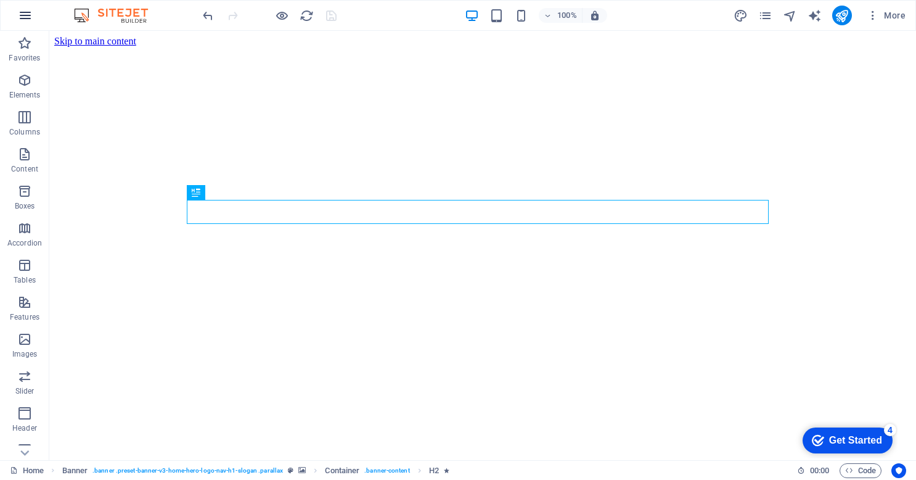
click at [25, 17] on icon "button" at bounding box center [25, 15] width 15 height 15
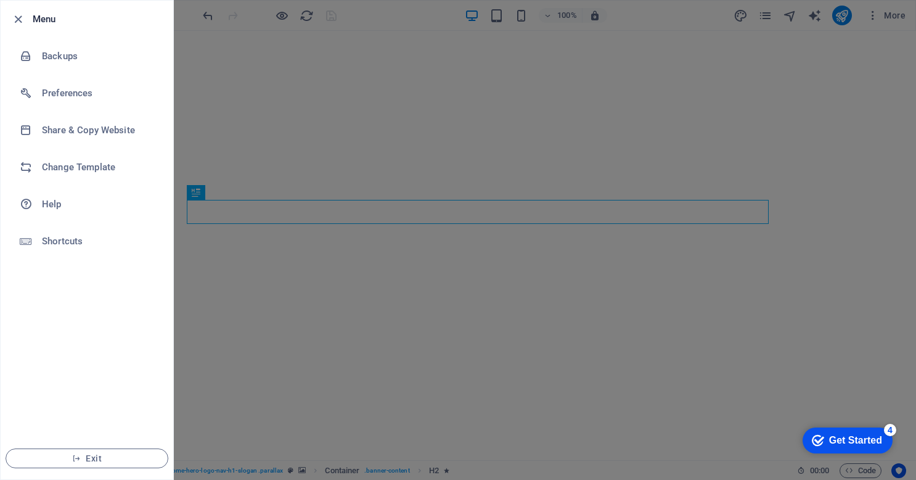
click at [705, 296] on div at bounding box center [458, 240] width 916 height 480
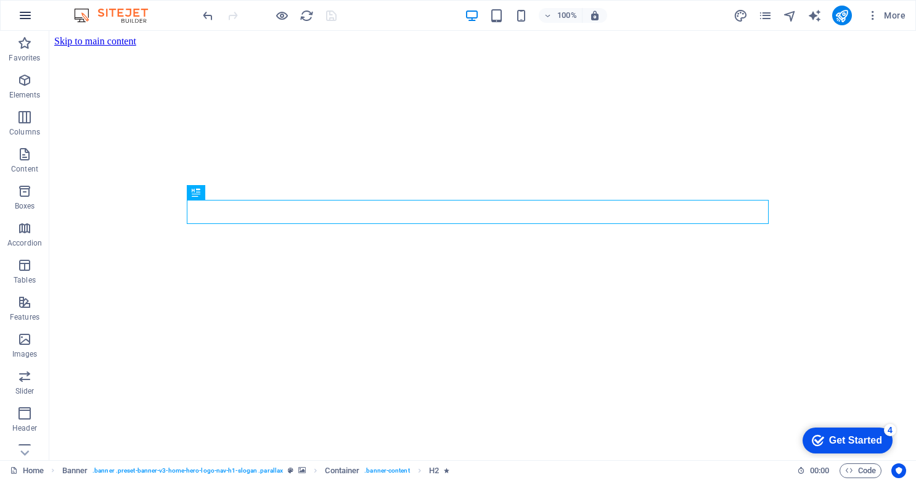
click at [30, 11] on icon "button" at bounding box center [25, 15] width 15 height 15
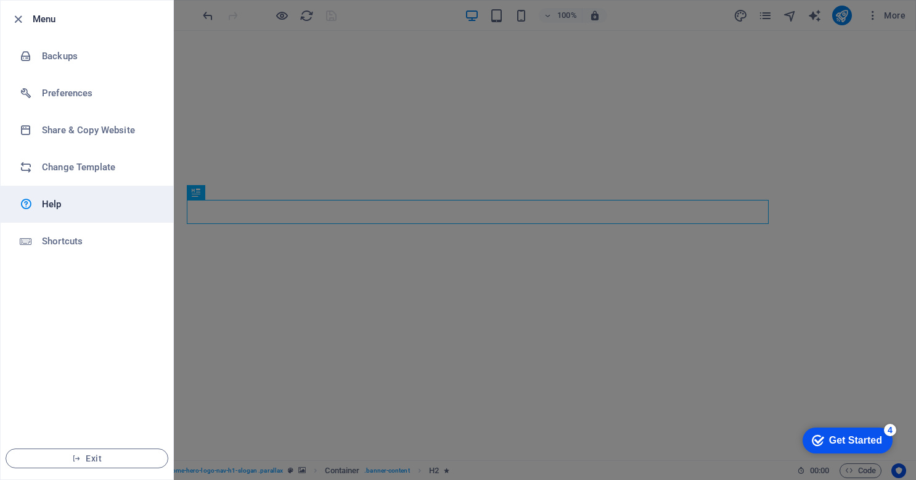
click at [54, 218] on link "Help" at bounding box center [87, 204] width 173 height 37
